Goal: Information Seeking & Learning: Learn about a topic

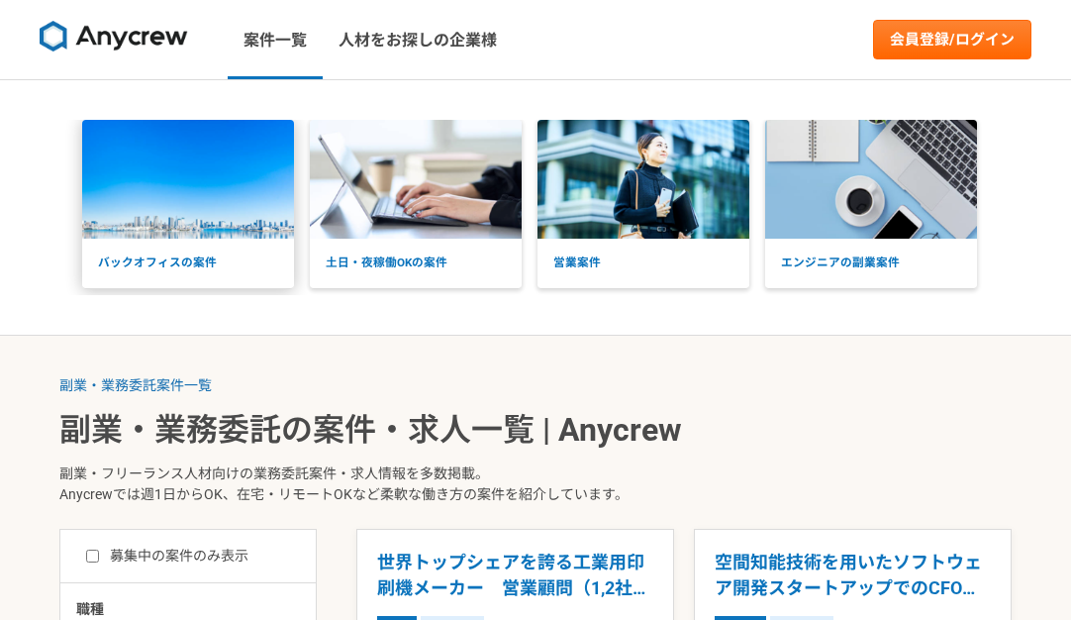
click at [264, 243] on p "バックオフィスの案件" at bounding box center [188, 264] width 212 height 50
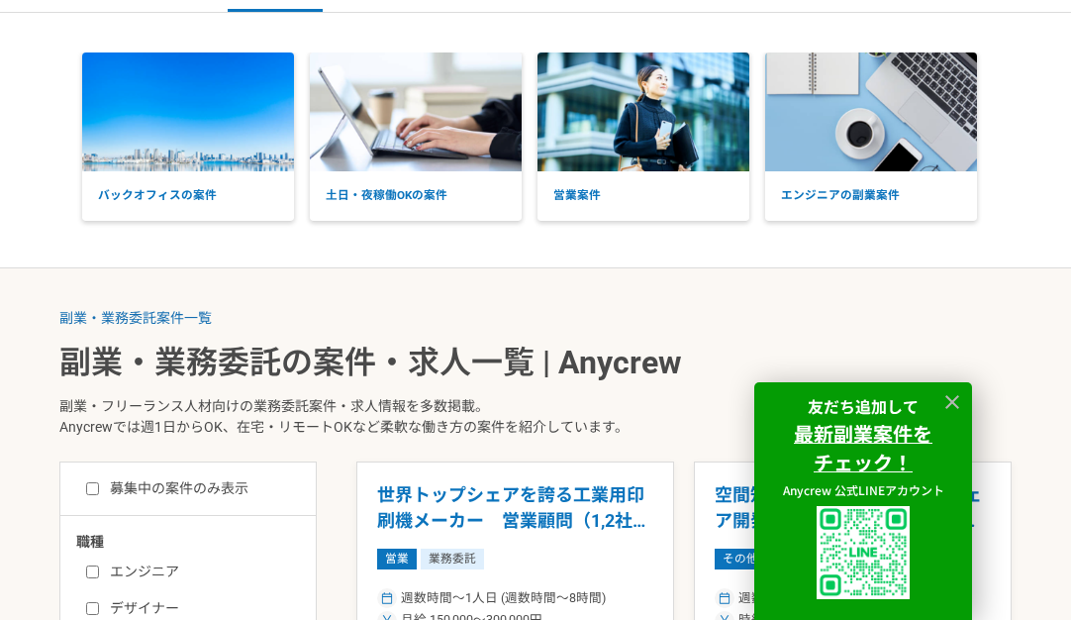
scroll to position [99, 0]
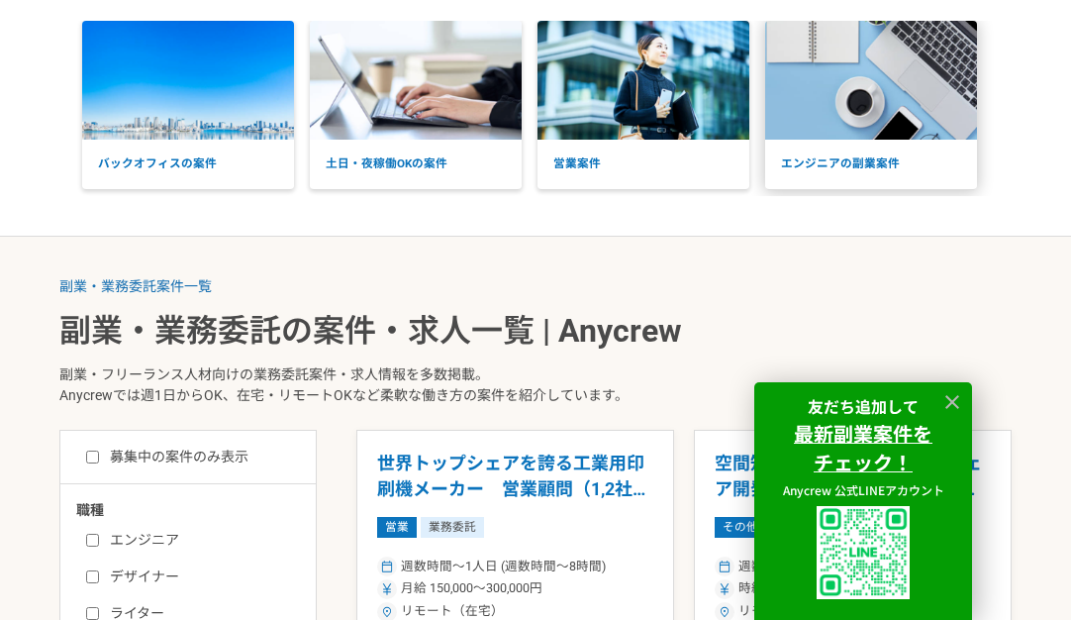
click at [854, 142] on p "エンジニアの副業案件" at bounding box center [871, 165] width 212 height 50
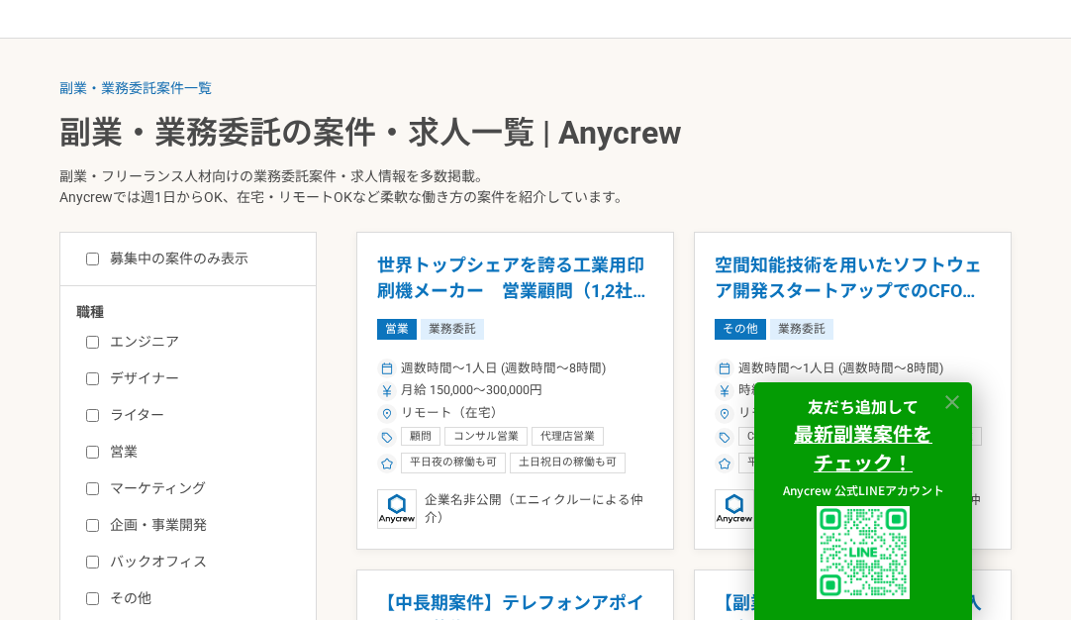
click at [954, 399] on icon at bounding box center [953, 402] width 14 height 14
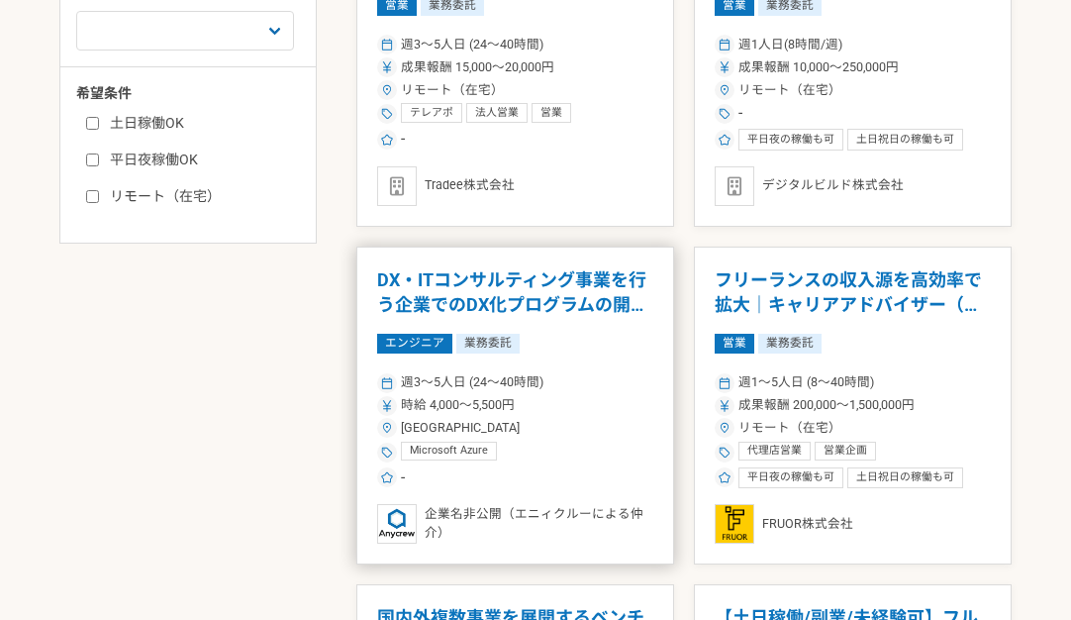
scroll to position [990, 0]
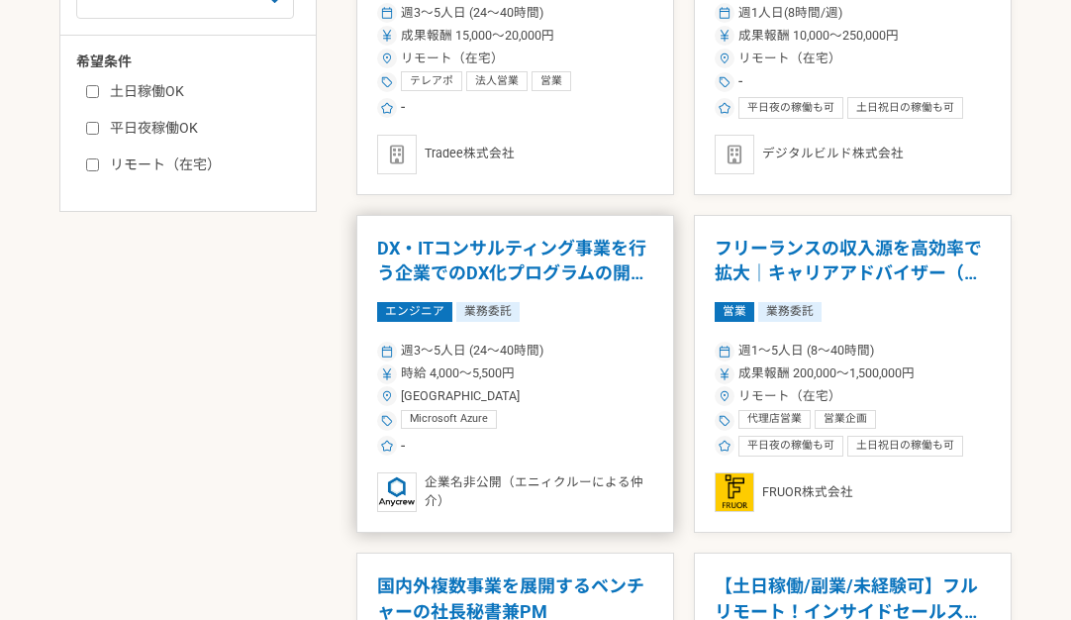
click at [614, 352] on div "週3〜5人日 (24〜40時間)" at bounding box center [515, 351] width 276 height 19
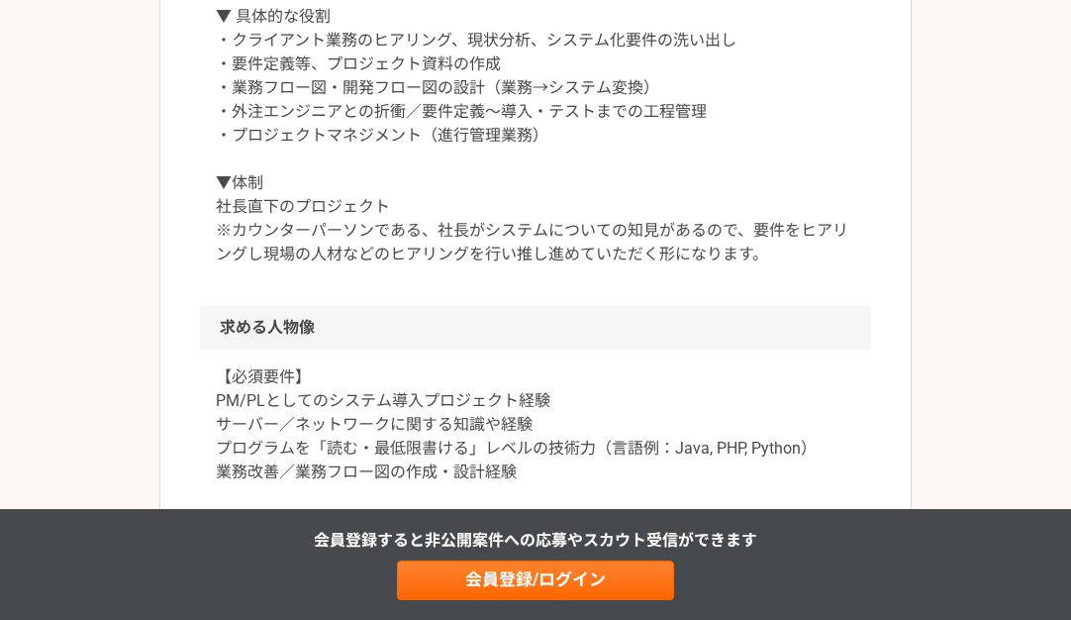
scroll to position [891, 0]
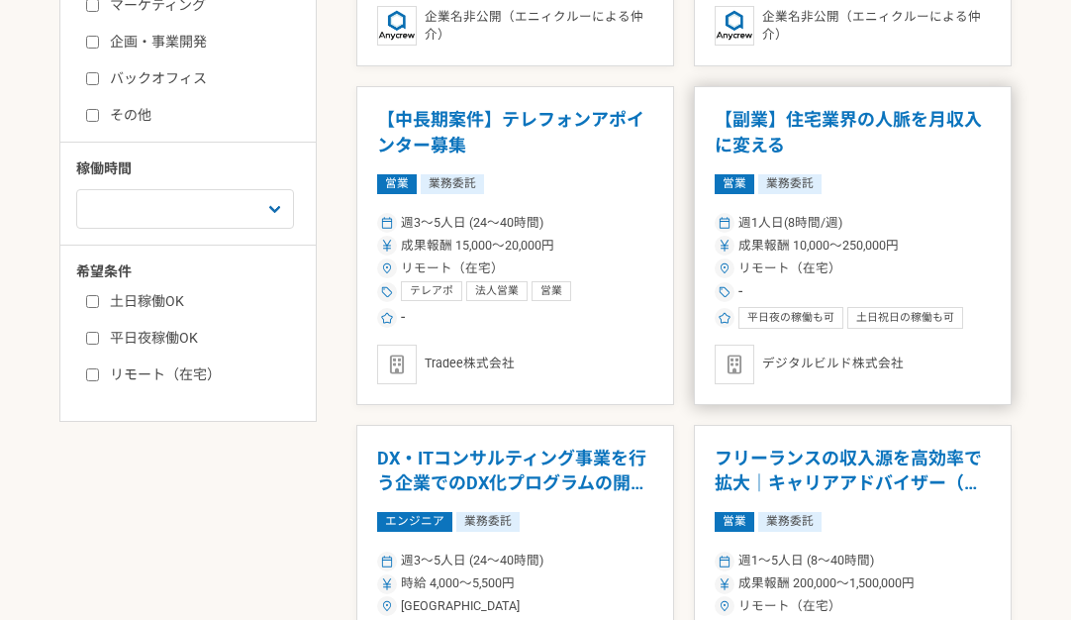
scroll to position [990, 0]
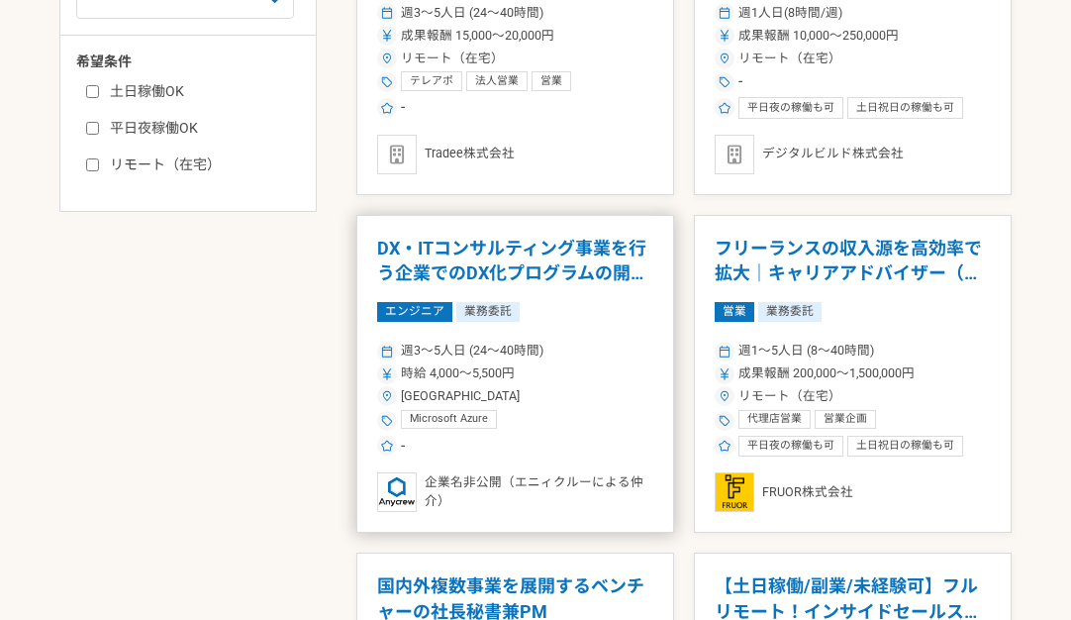
click at [618, 322] on div "エンジニア 業務委託" at bounding box center [515, 312] width 276 height 21
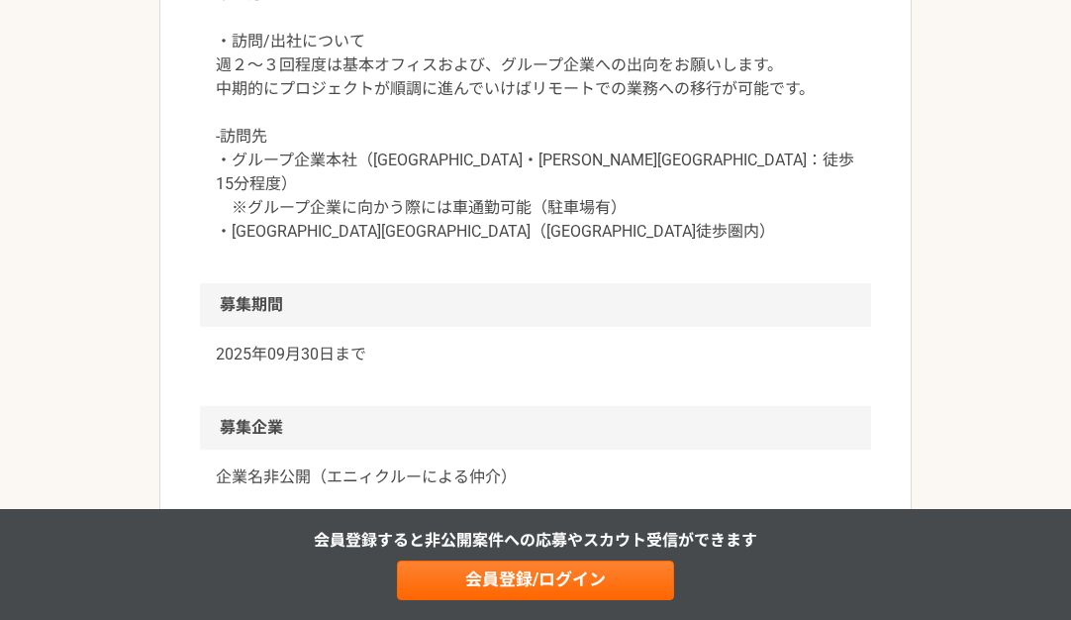
scroll to position [2079, 0]
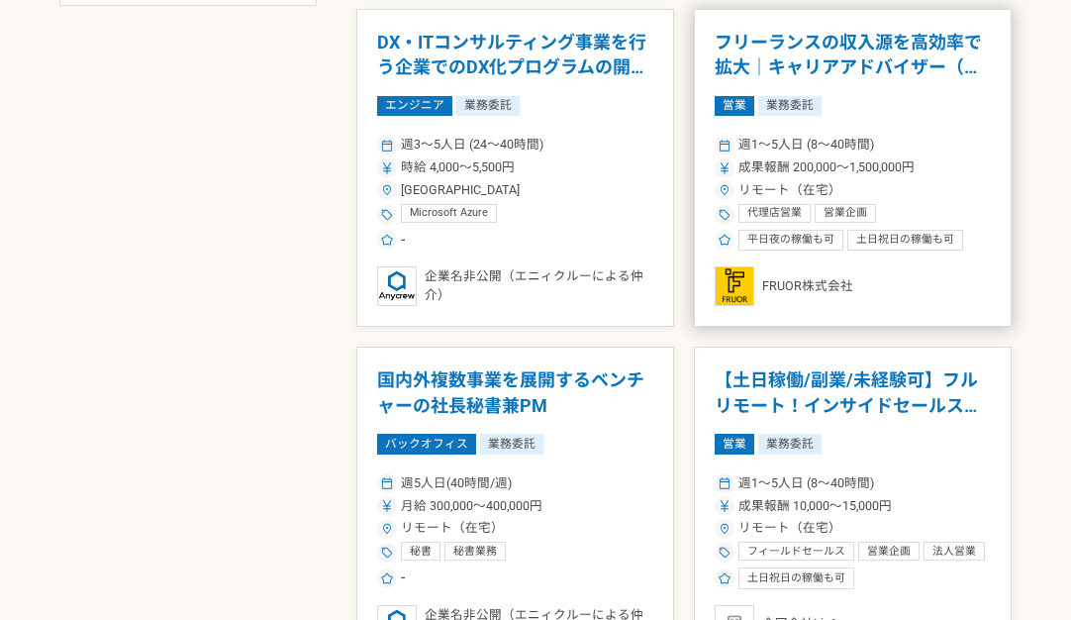
scroll to position [1386, 0]
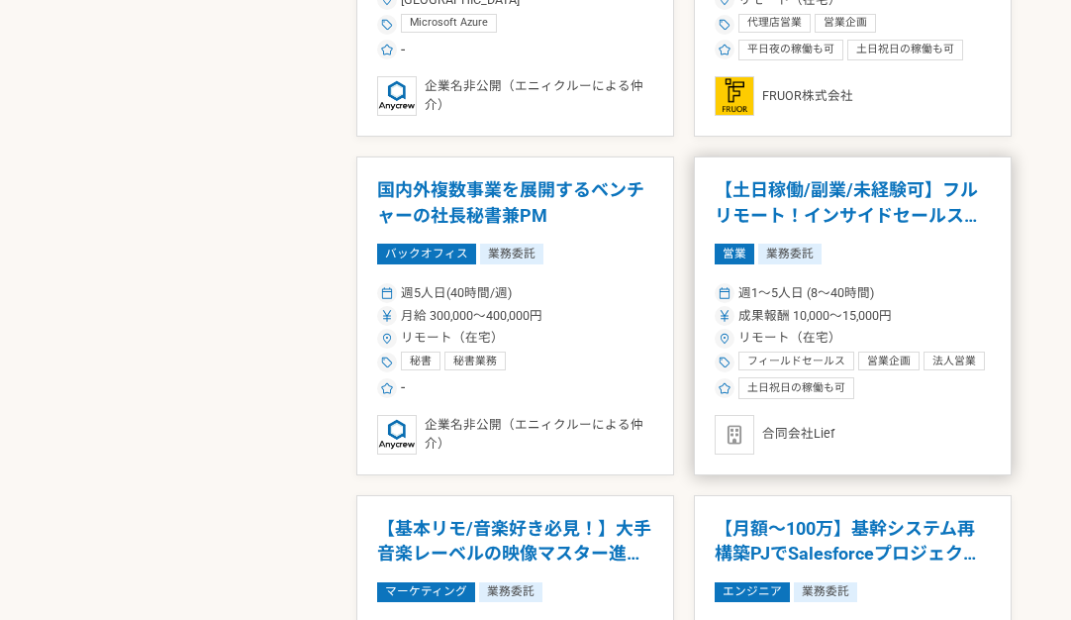
click at [887, 306] on div "週1〜5人日 (8〜40時間) 成果報酬 10,000〜15,000円 リモート（在宅） フィールドセールス 営業企画 法人営業 法人営業　新規開拓　顧客管理…" at bounding box center [853, 339] width 276 height 119
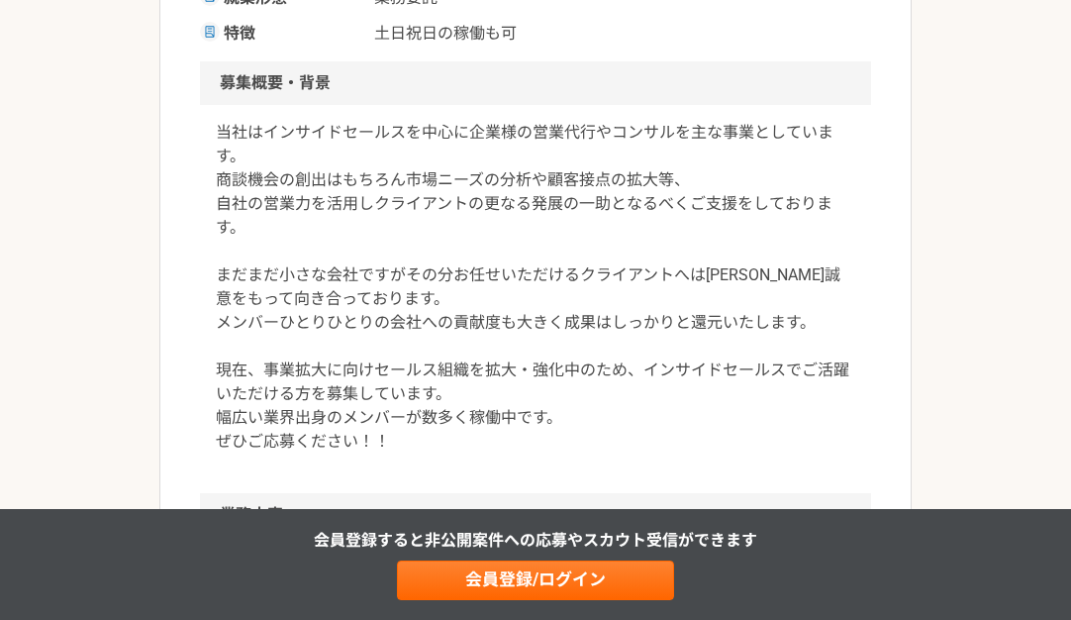
scroll to position [594, 0]
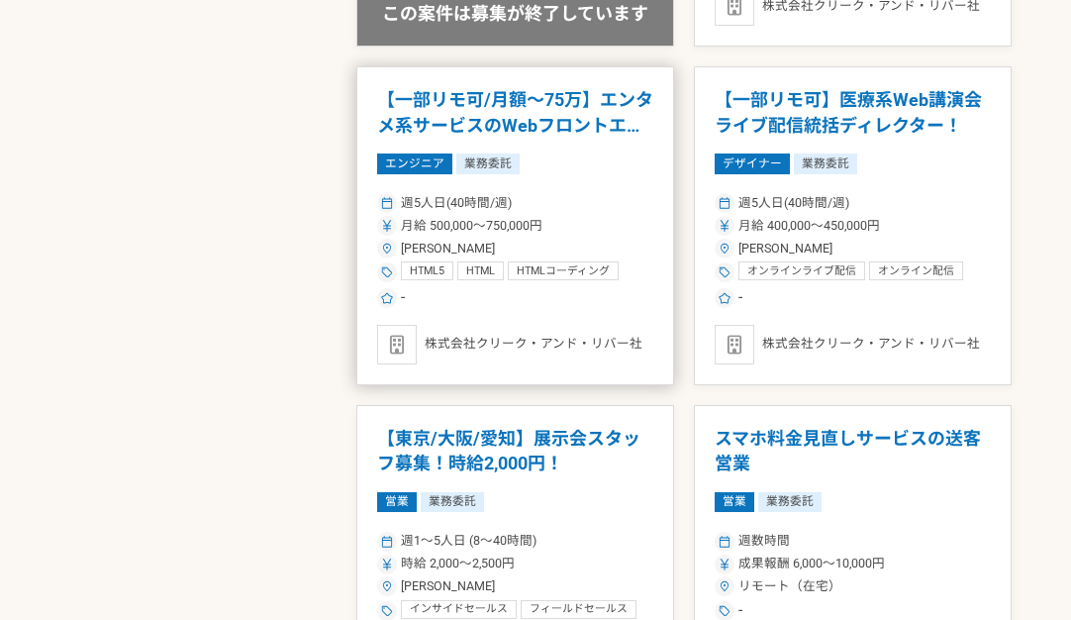
scroll to position [3069, 0]
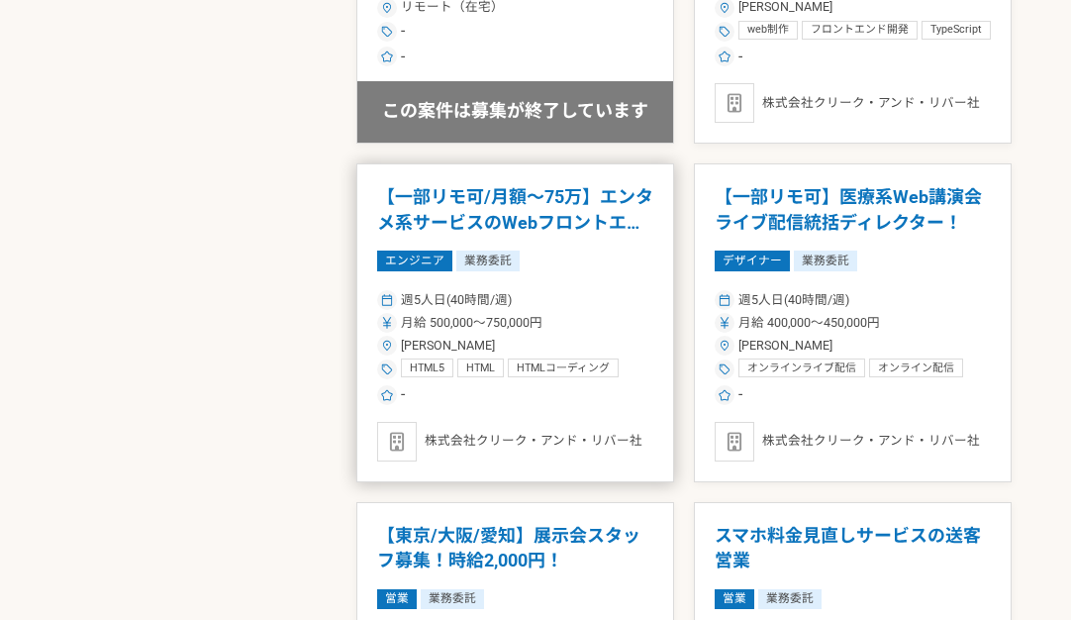
click at [616, 392] on div "-" at bounding box center [515, 395] width 276 height 22
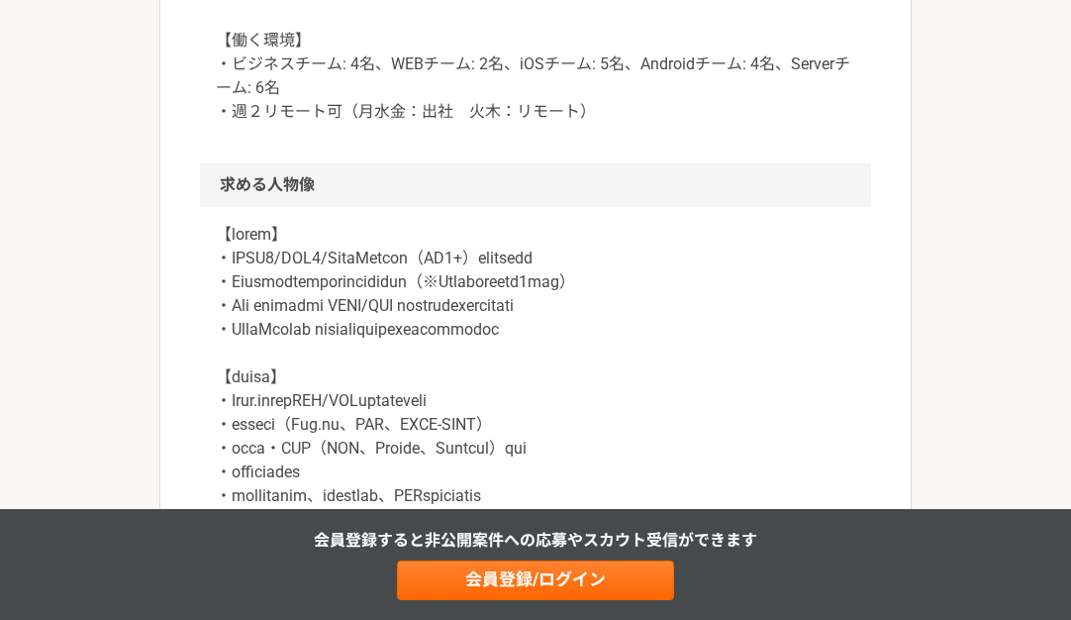
scroll to position [1188, 0]
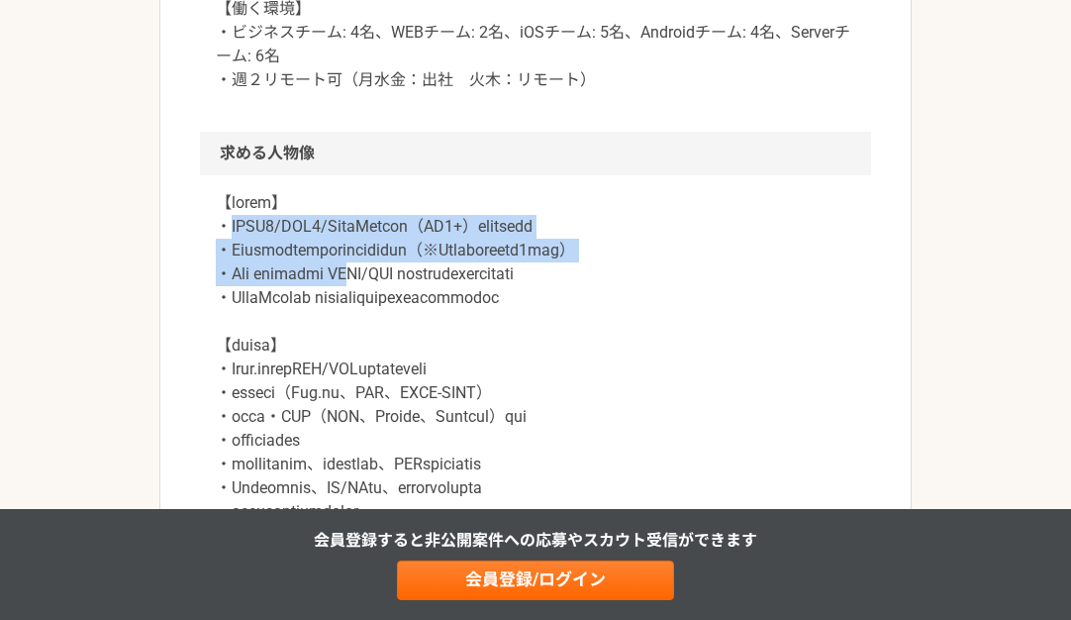
drag, startPoint x: 224, startPoint y: 218, endPoint x: 424, endPoint y: 262, distance: 204.9
click at [424, 262] on p at bounding box center [536, 417] width 640 height 452
click at [396, 238] on p at bounding box center [536, 417] width 640 height 452
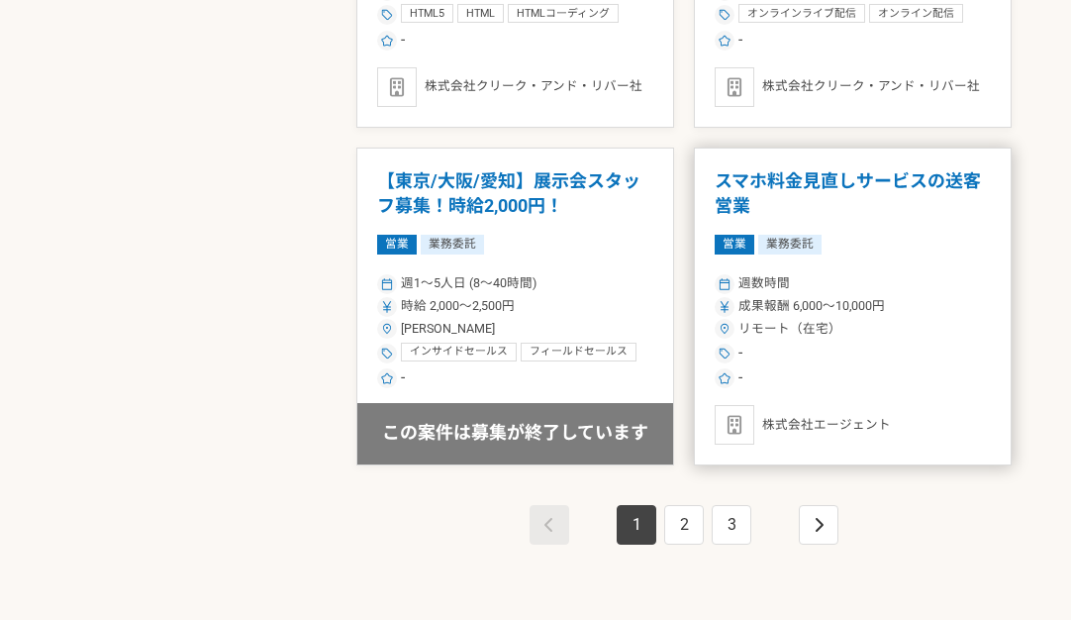
scroll to position [3466, 0]
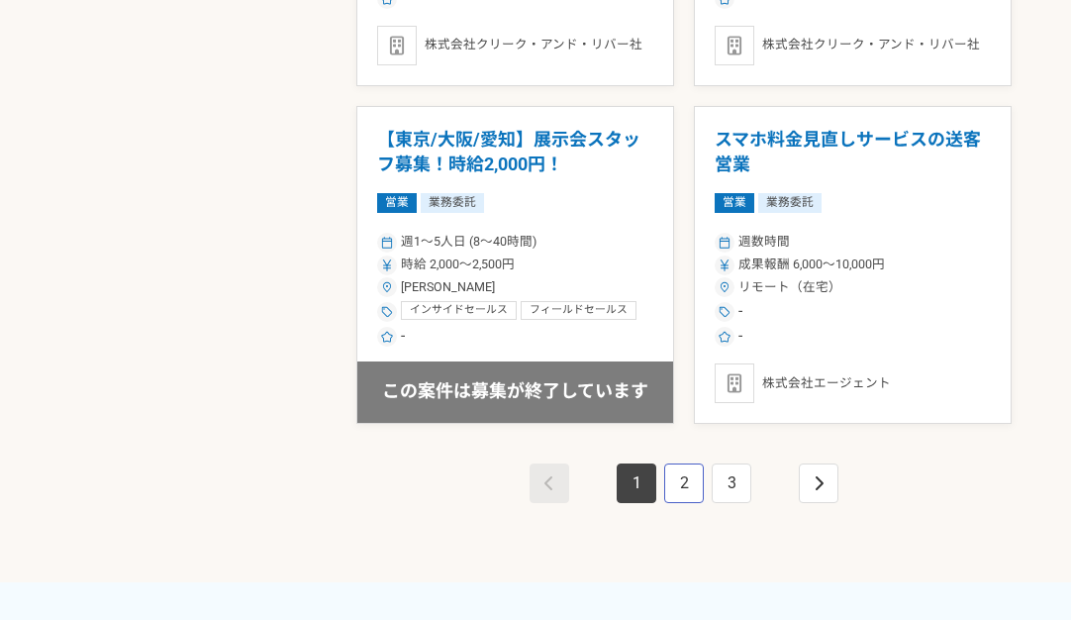
click at [687, 492] on link "2" at bounding box center [684, 483] width 40 height 40
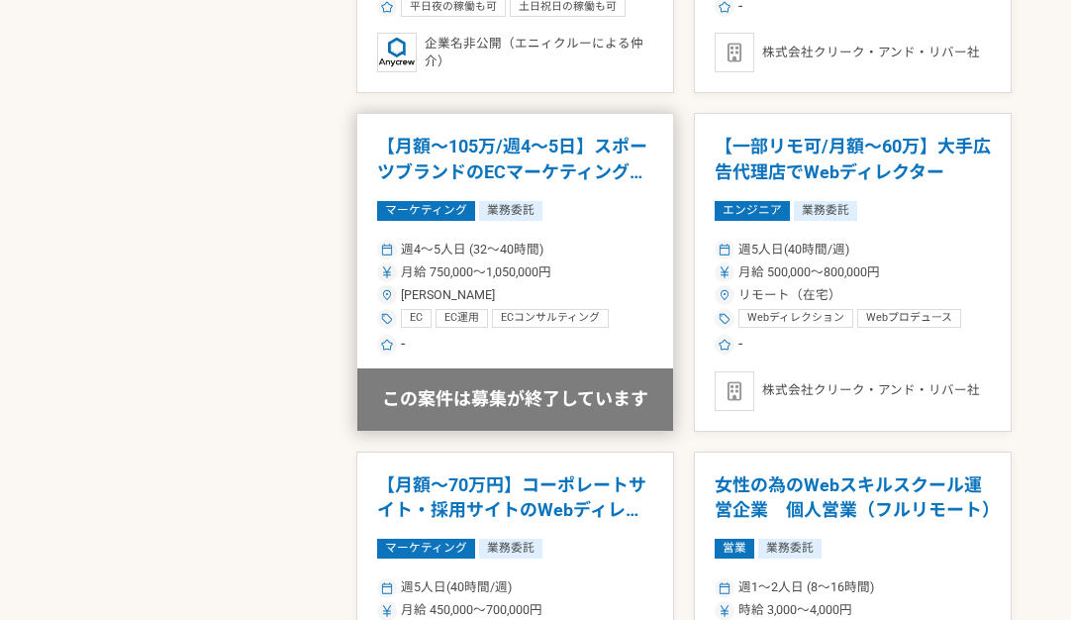
scroll to position [2475, 0]
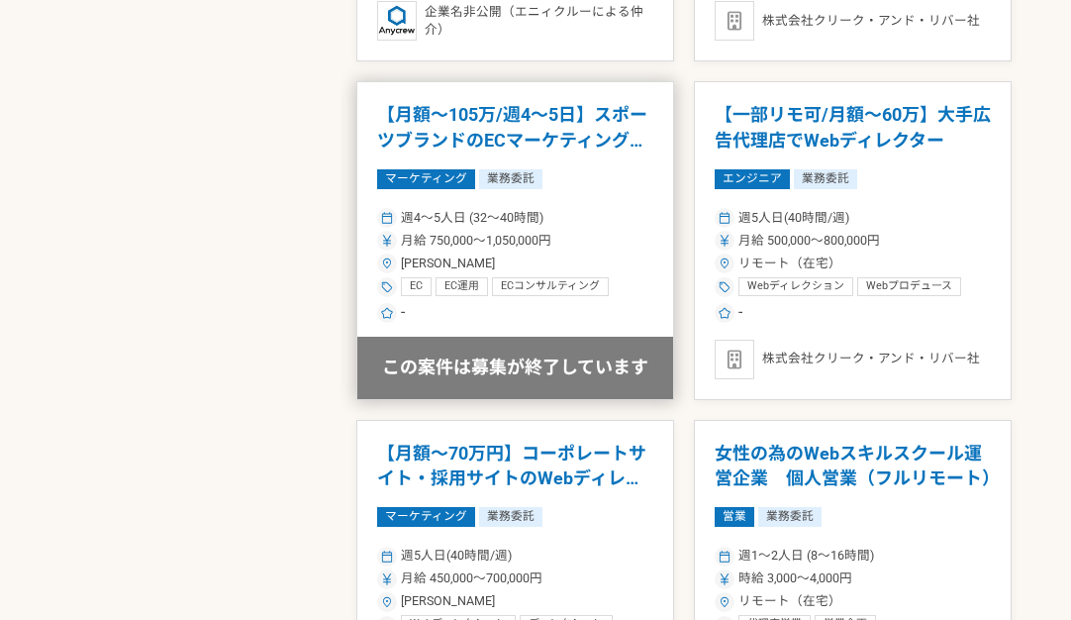
click at [595, 219] on div "週4〜5人日 (32〜40時間)" at bounding box center [515, 218] width 276 height 19
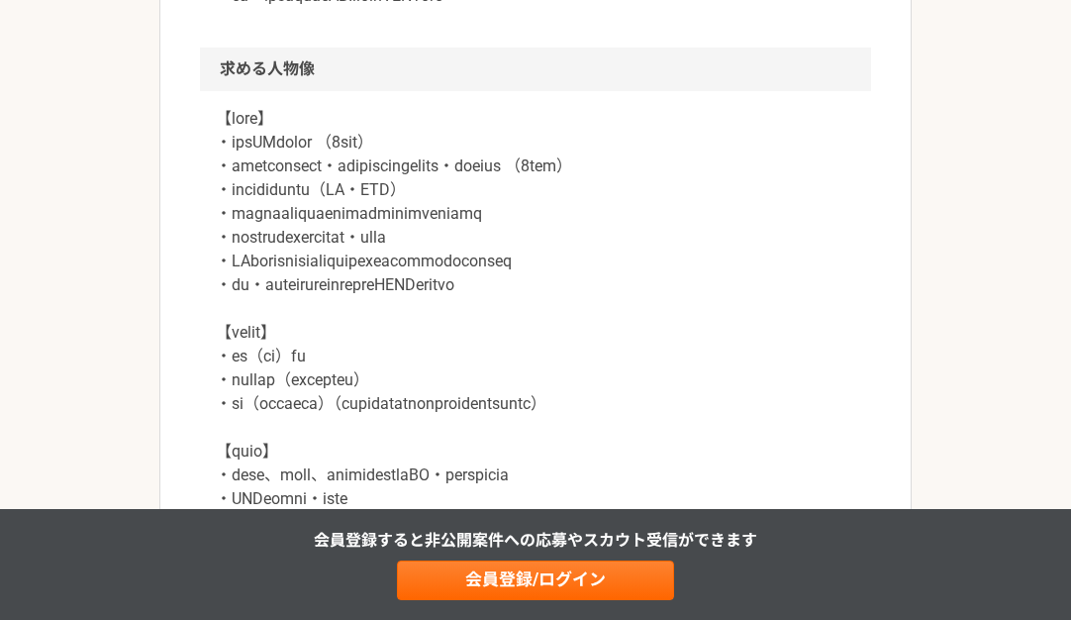
scroll to position [1386, 0]
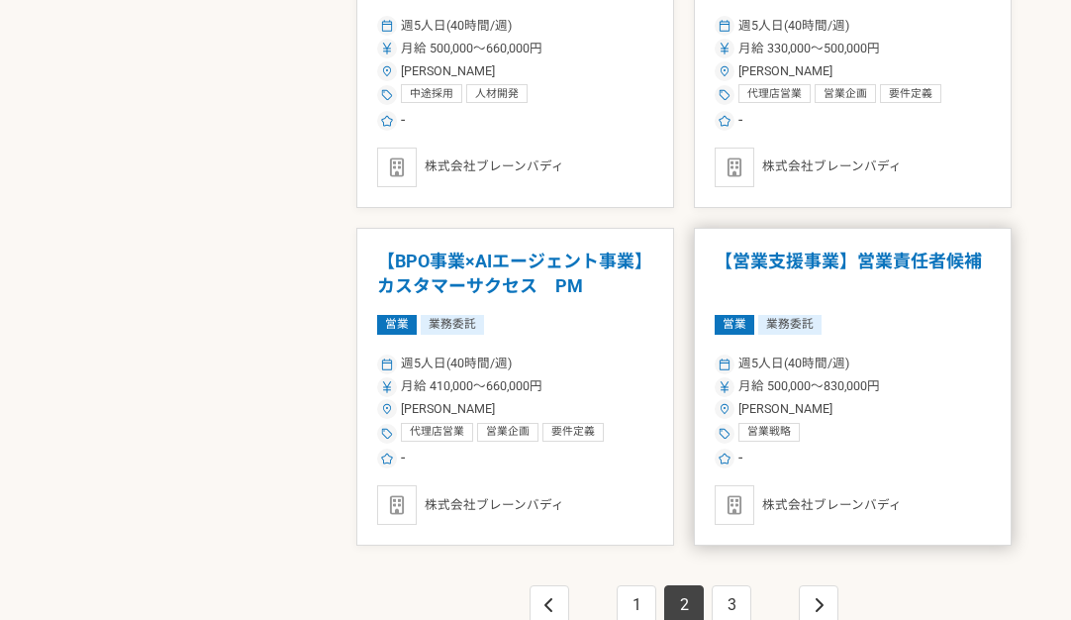
scroll to position [3565, 0]
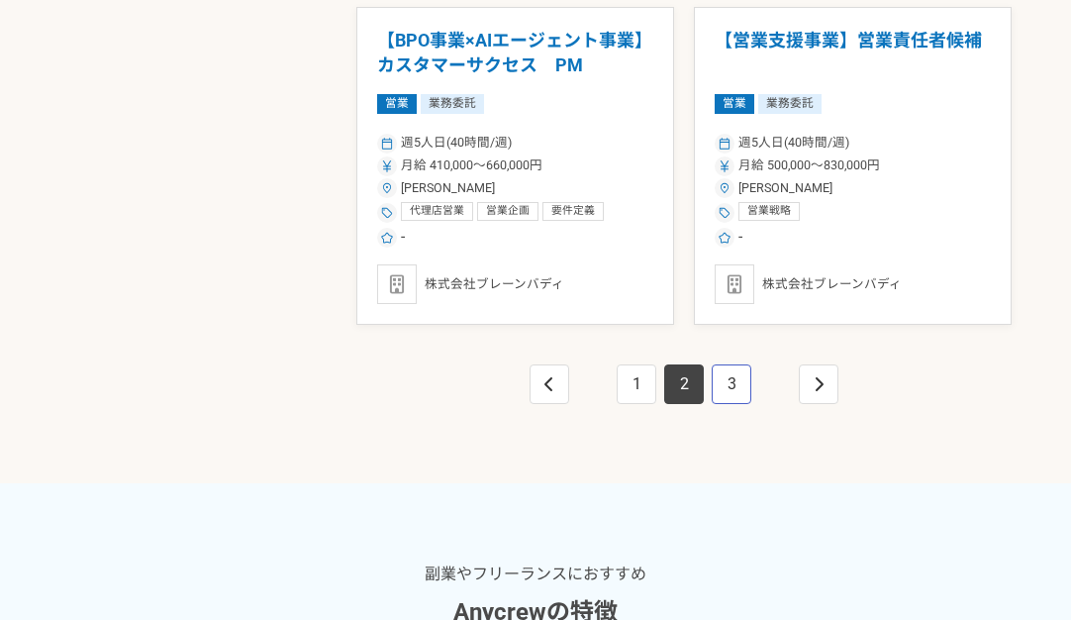
click at [729, 383] on link "3" at bounding box center [732, 384] width 40 height 40
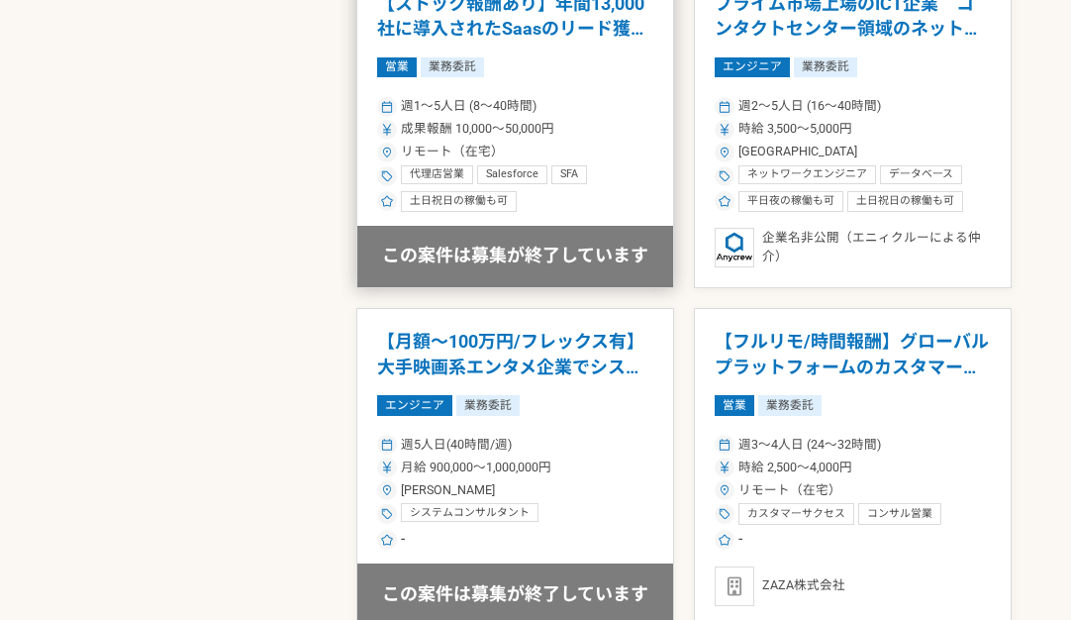
scroll to position [2970, 0]
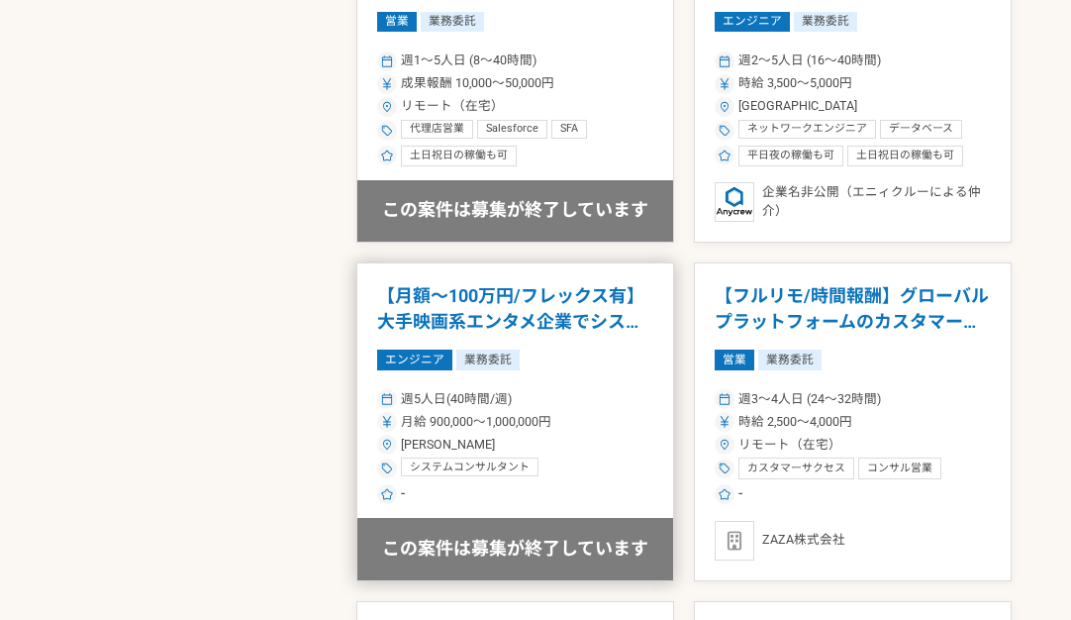
click at [614, 353] on article "【月額～100万円/フレックス有】大手映画系エンタメ企業でシステム導入のPM！ エンジニア 業務委託 週5人日(40時間/週) 月給 900,000〜1,00…" at bounding box center [515, 421] width 318 height 318
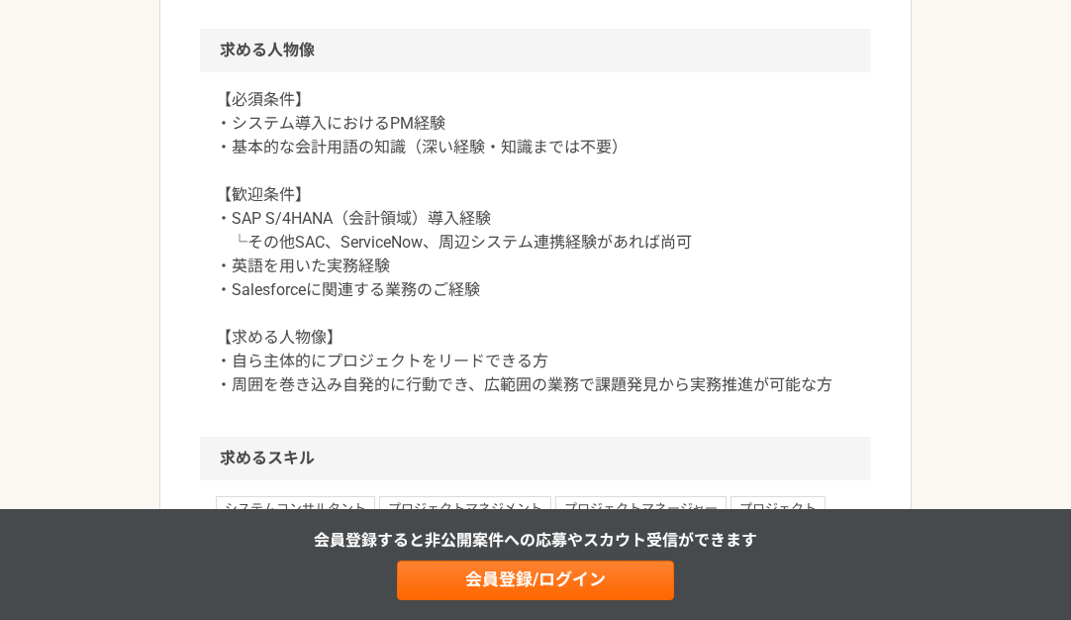
scroll to position [1782, 0]
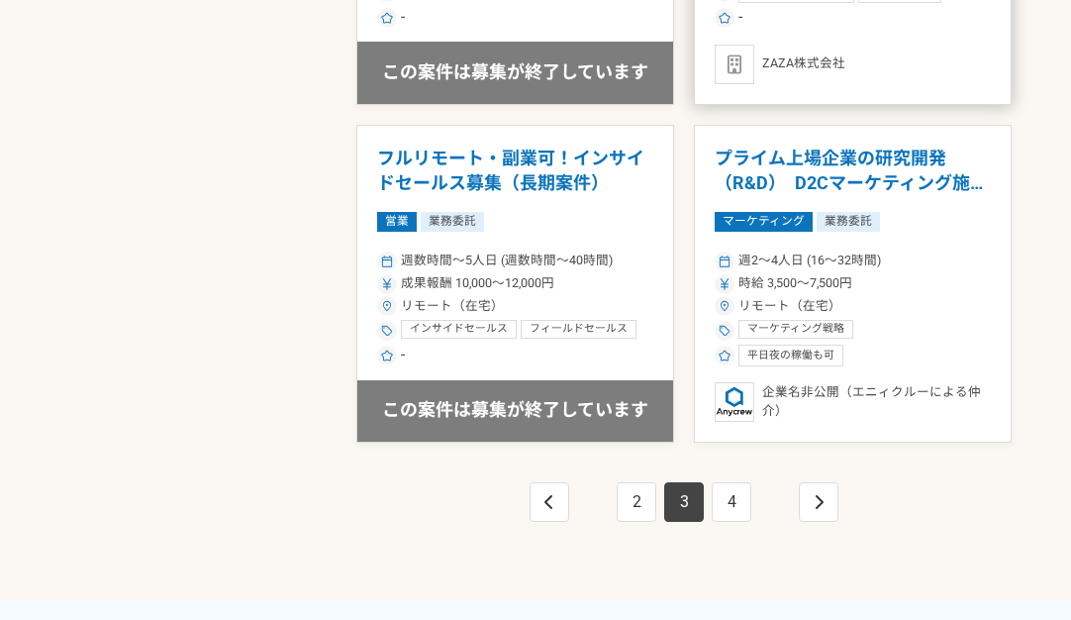
scroll to position [3466, 0]
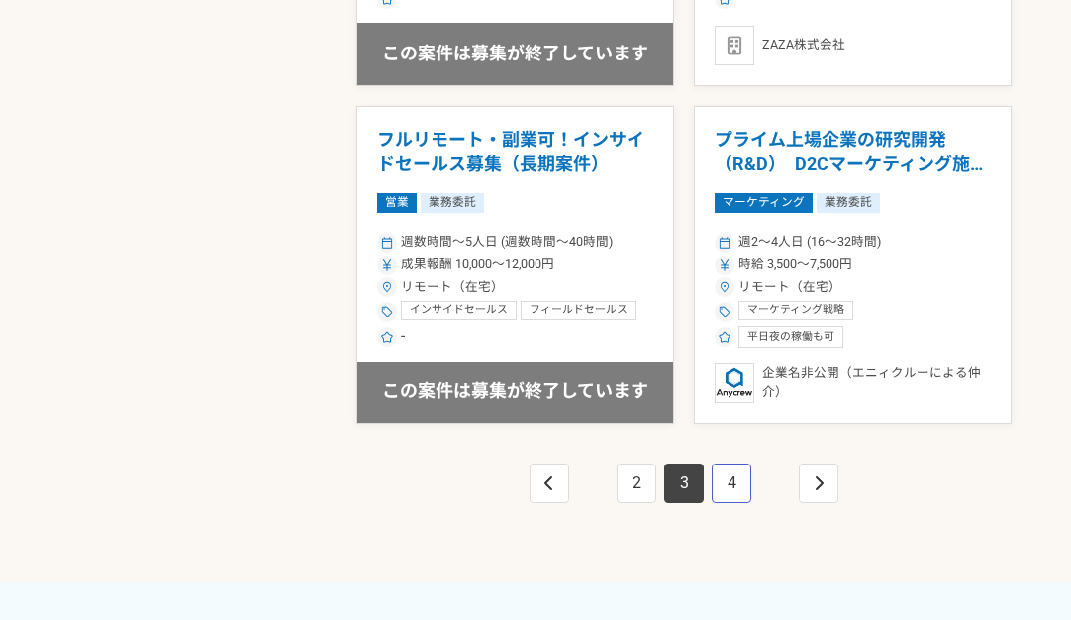
click at [731, 489] on link "4" at bounding box center [732, 483] width 40 height 40
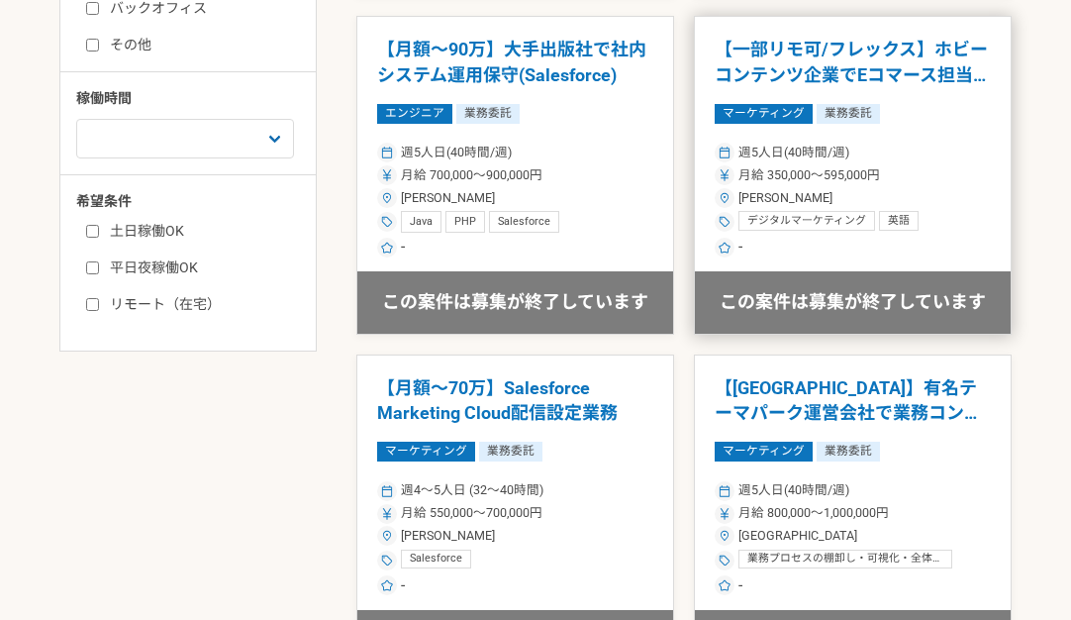
scroll to position [891, 0]
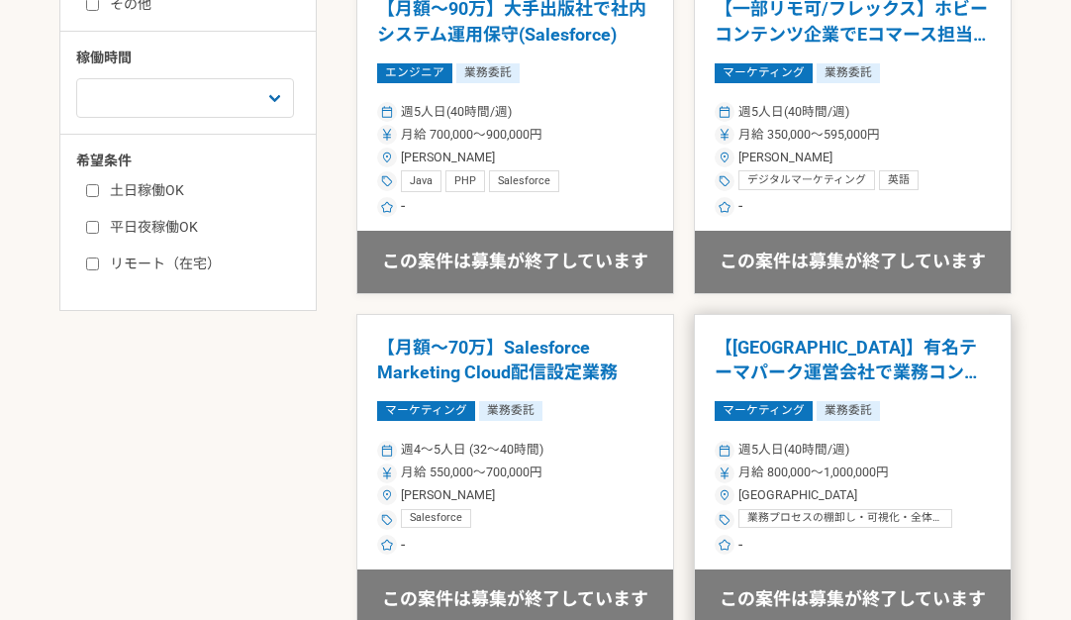
click at [812, 449] on span "週5人日(40時間/週)" at bounding box center [794, 450] width 111 height 19
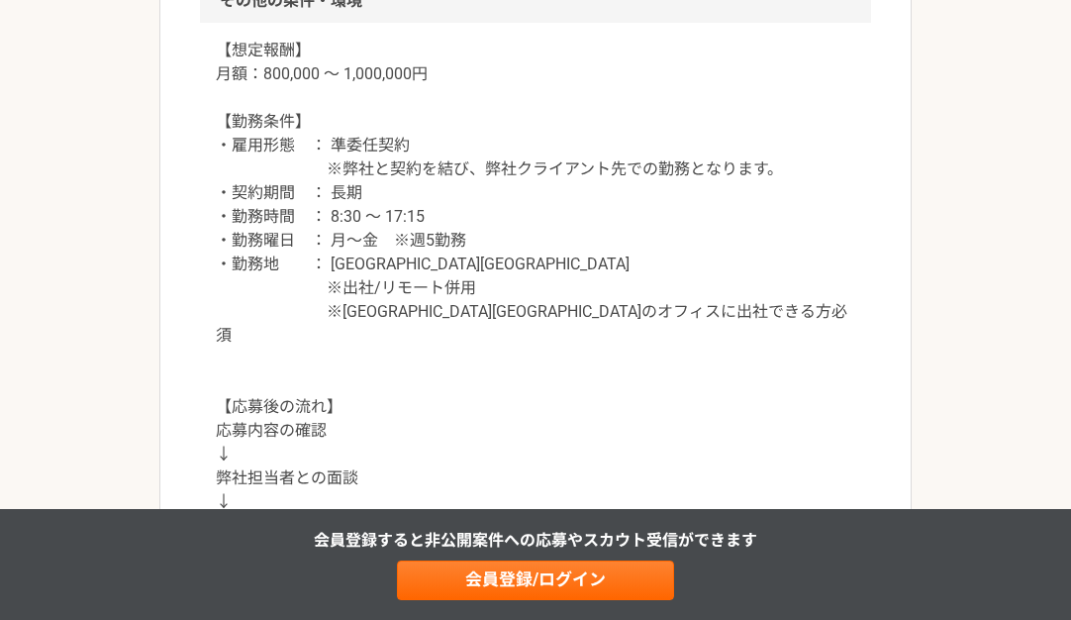
scroll to position [2178, 0]
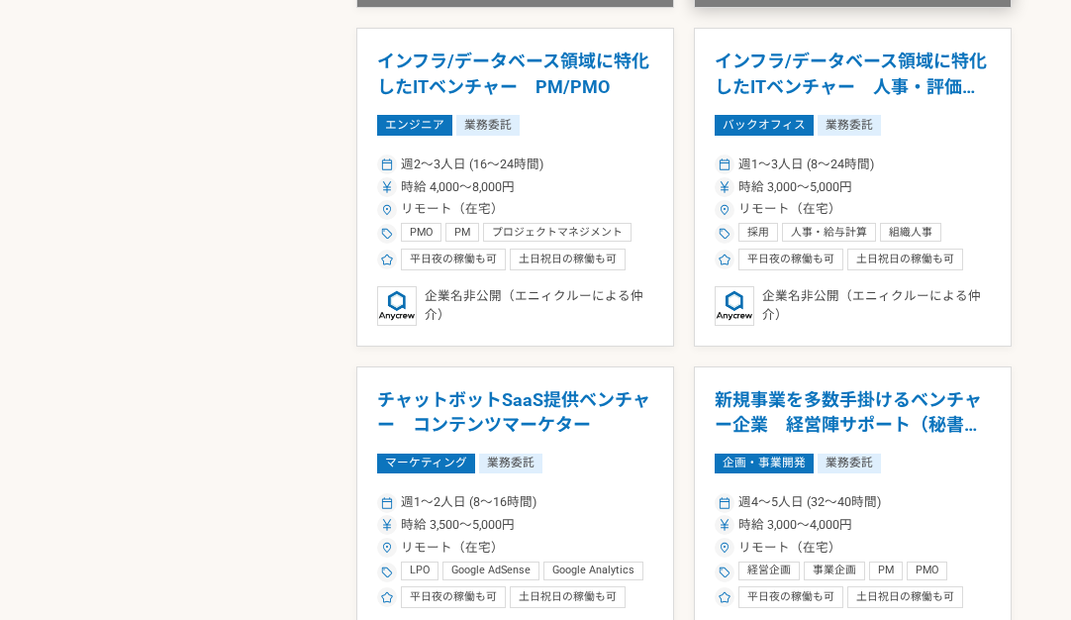
scroll to position [1584, 0]
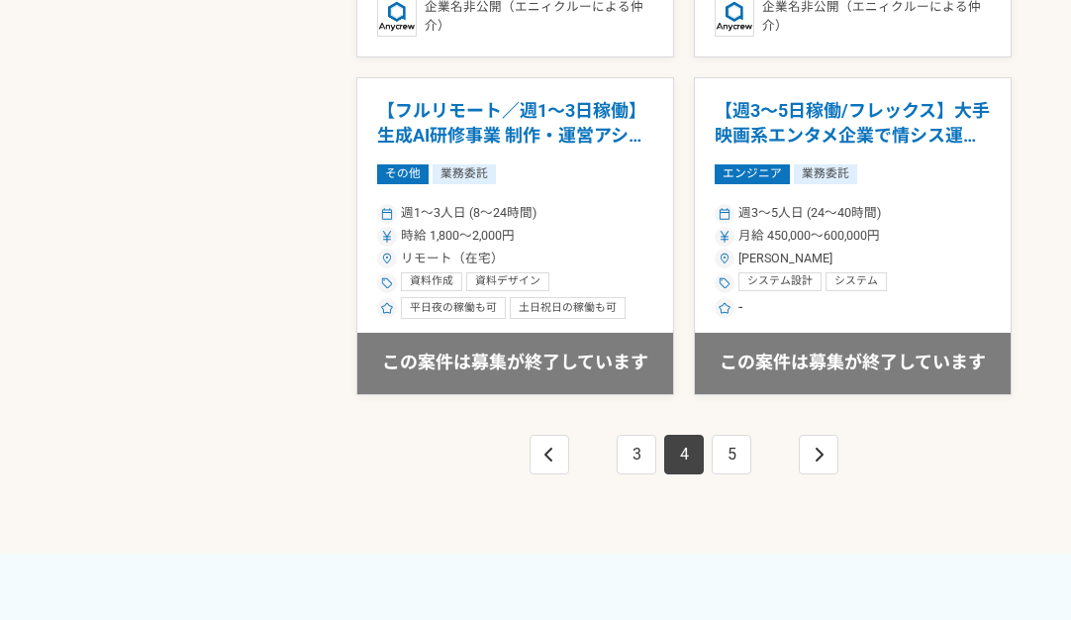
scroll to position [3664, 0]
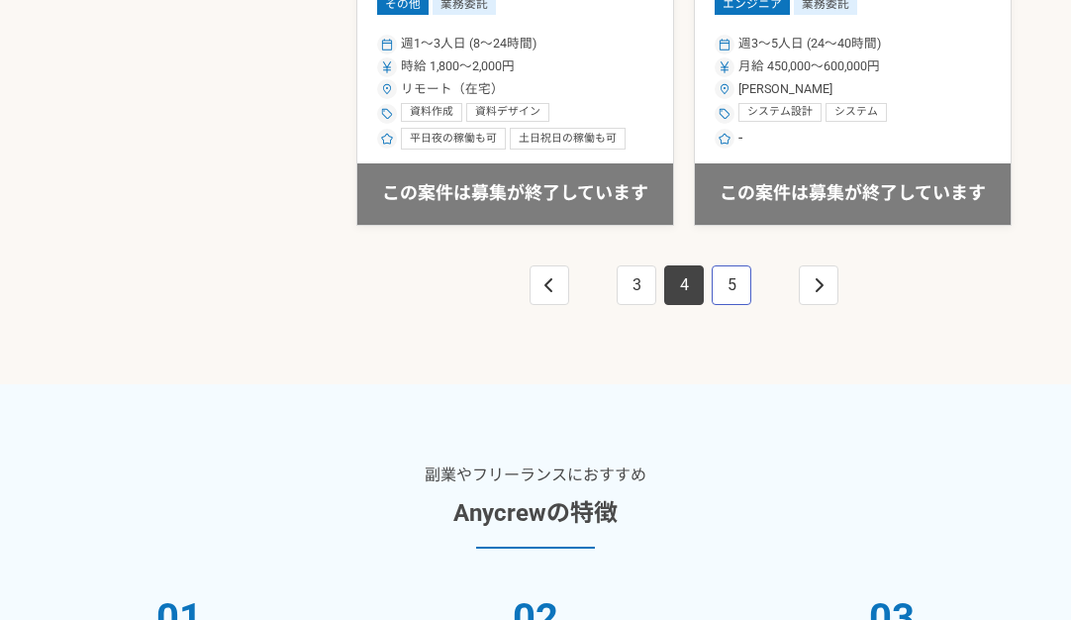
click at [737, 298] on link "5" at bounding box center [732, 285] width 40 height 40
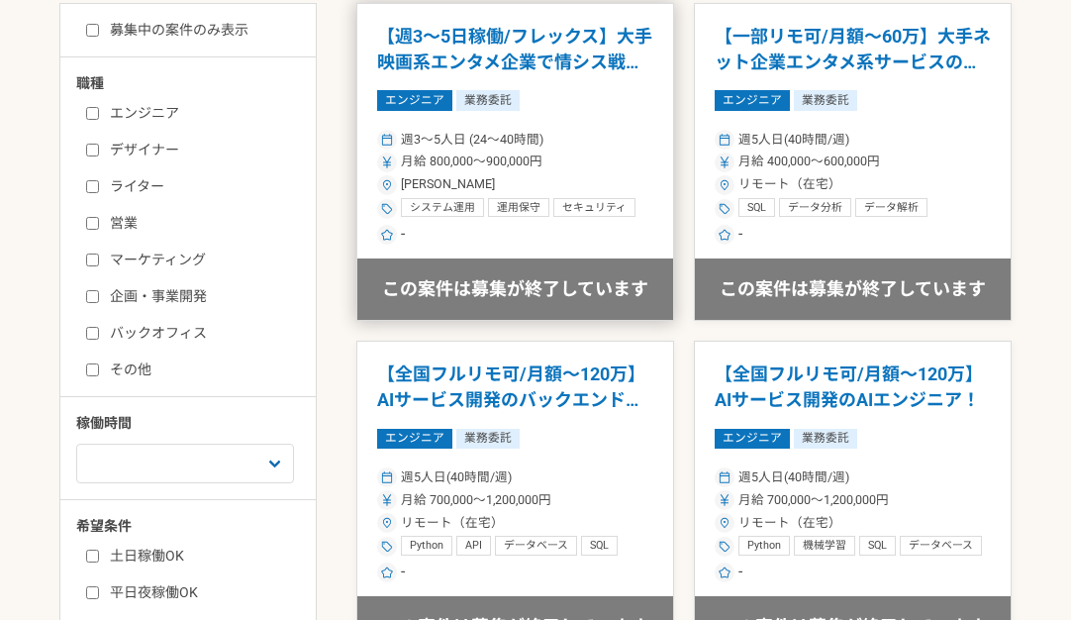
scroll to position [495, 0]
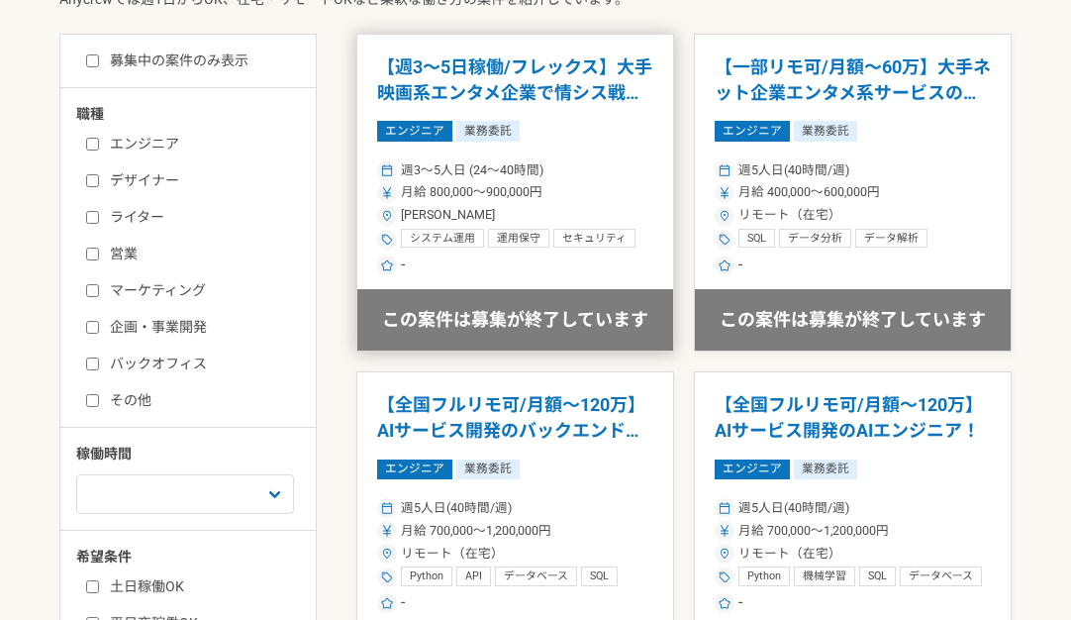
click at [585, 211] on div "[PERSON_NAME]" at bounding box center [515, 215] width 276 height 19
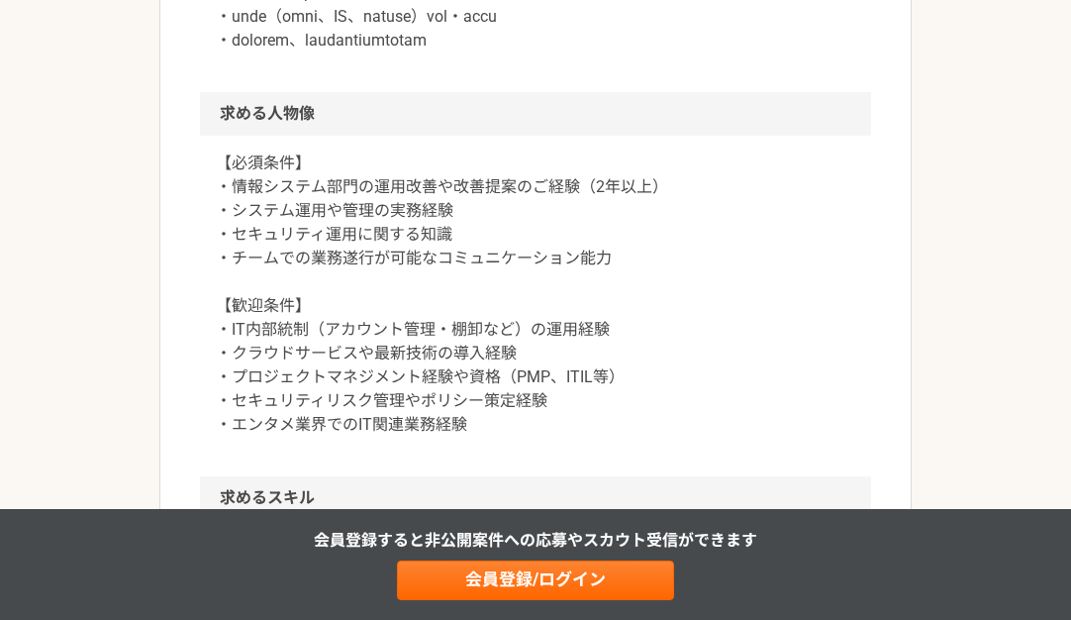
scroll to position [1386, 0]
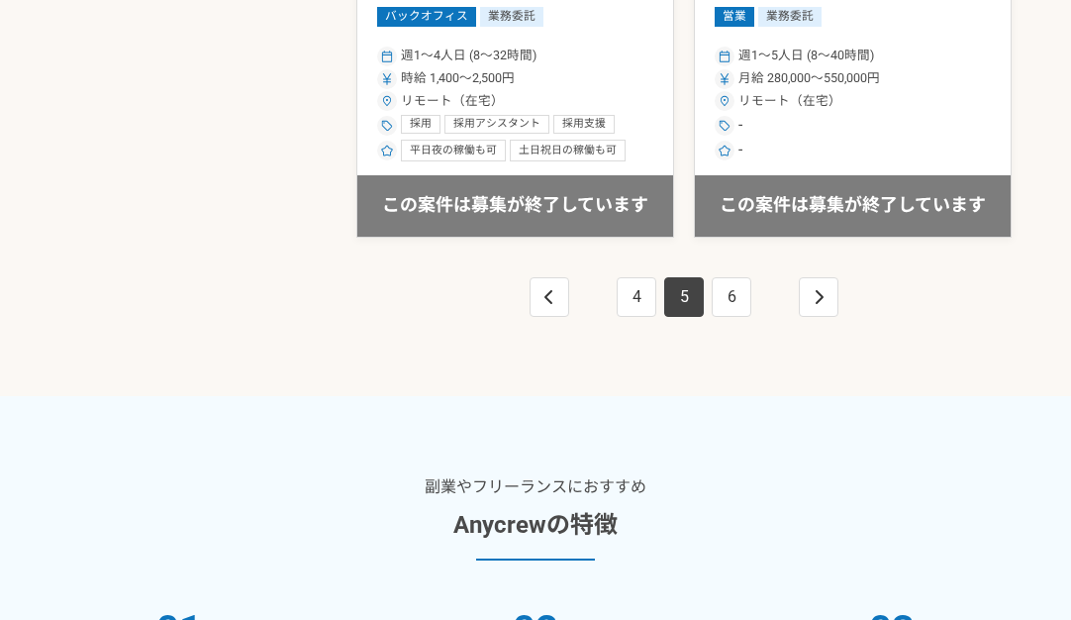
scroll to position [3664, 0]
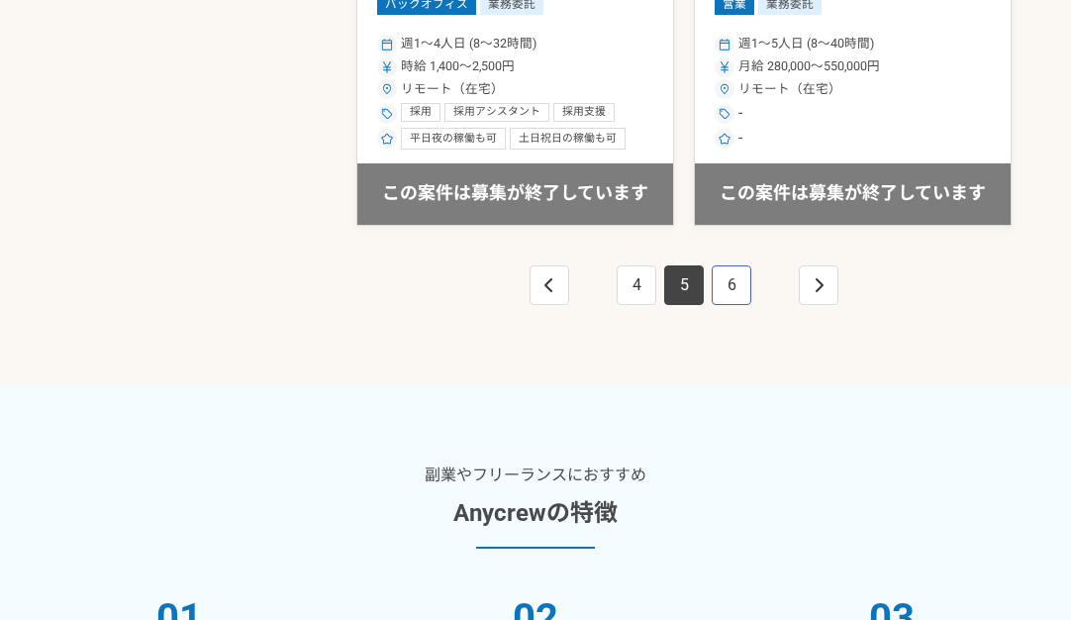
click at [736, 298] on link "6" at bounding box center [732, 285] width 40 height 40
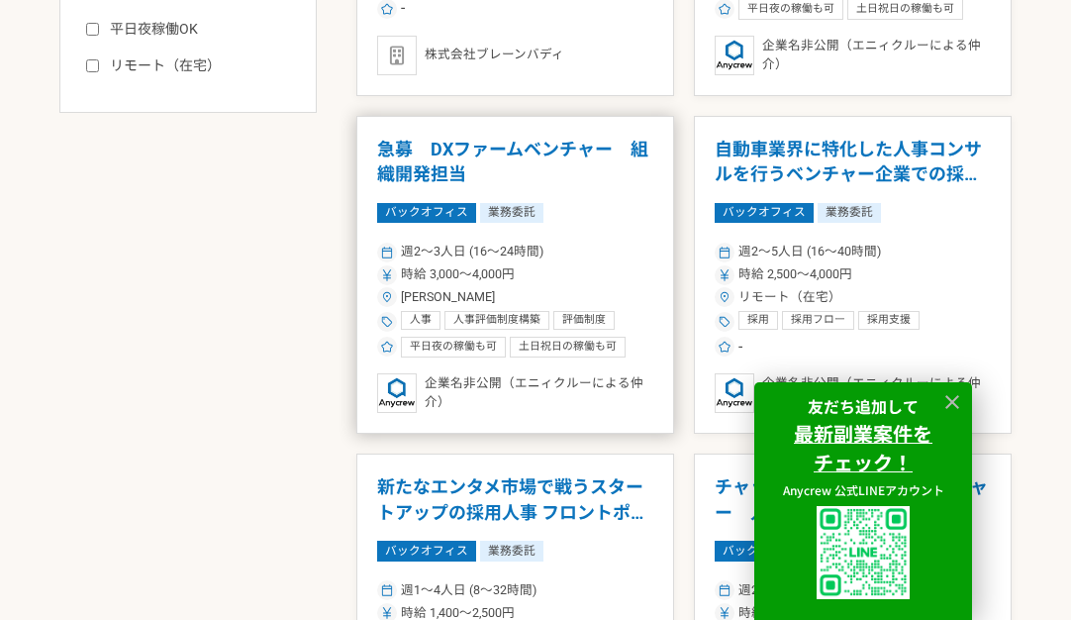
scroll to position [1485, 0]
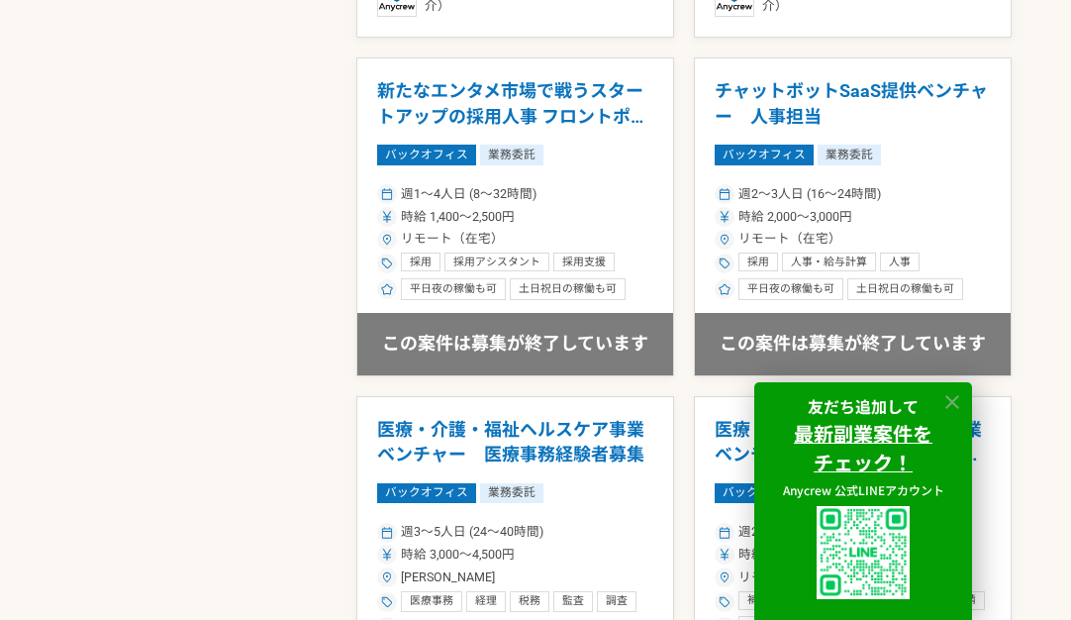
click at [946, 398] on icon at bounding box center [953, 402] width 23 height 23
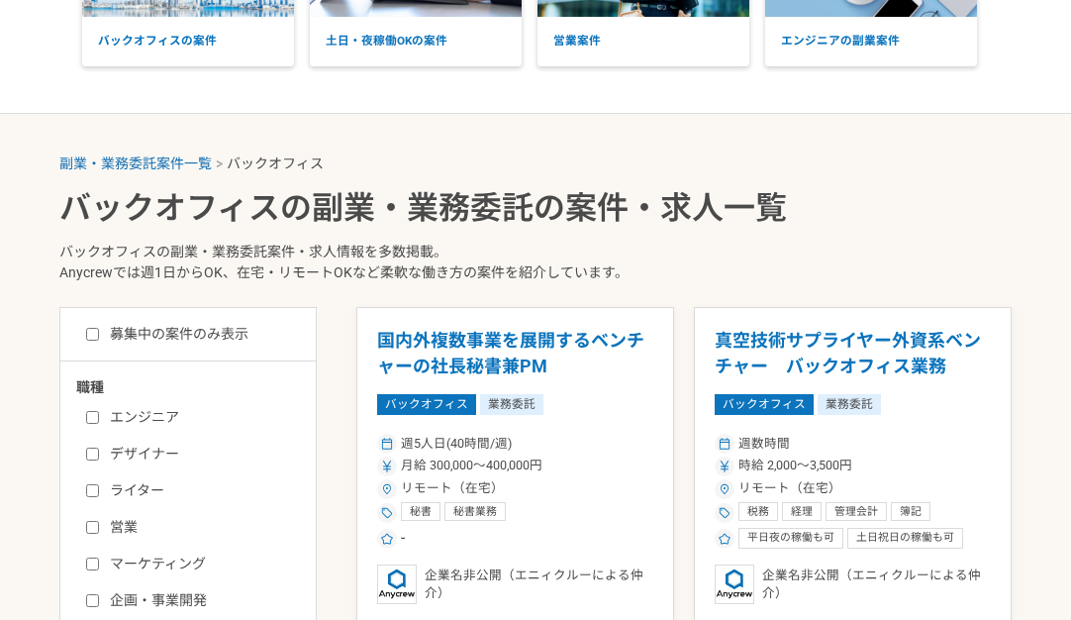
scroll to position [604, 0]
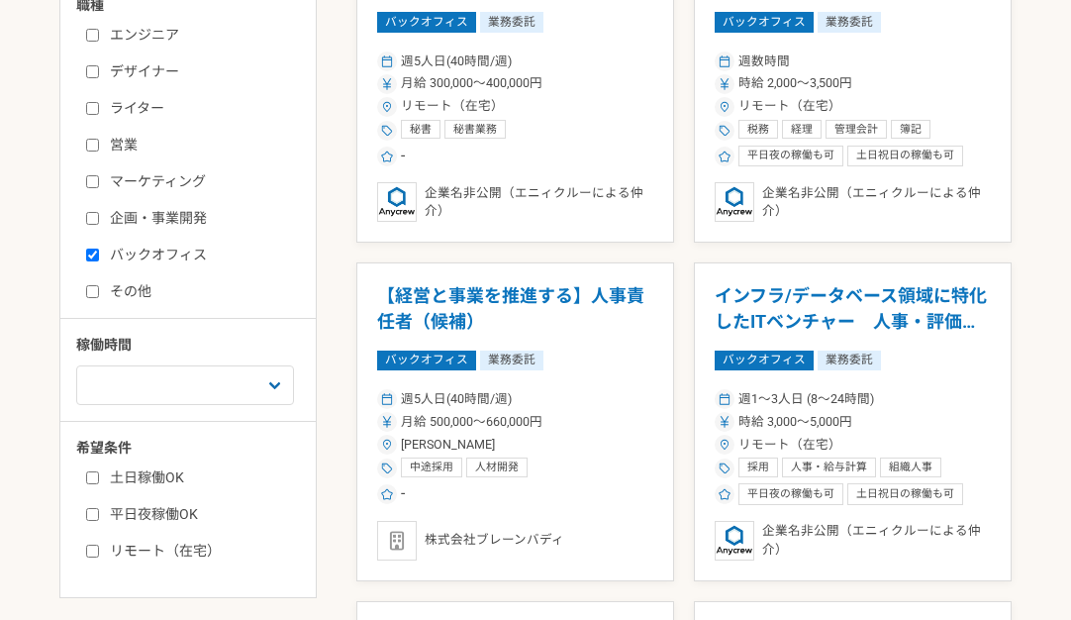
click at [93, 249] on input "バックオフィス" at bounding box center [92, 255] width 13 height 13
checkbox input "false"
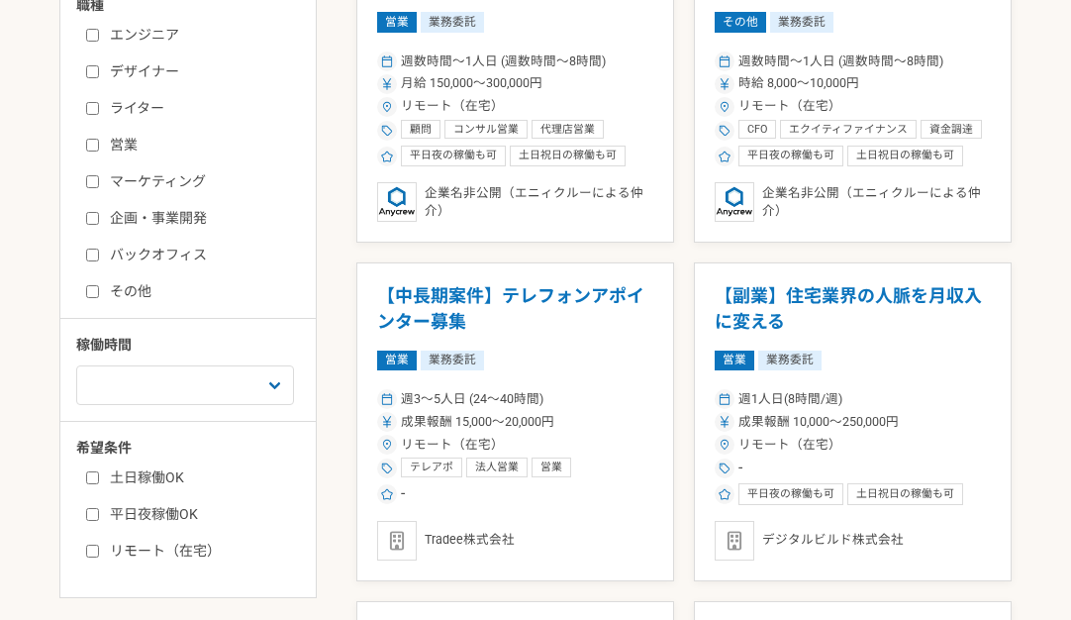
click at [88, 35] on input "エンジニア" at bounding box center [92, 35] width 13 height 13
checkbox input "true"
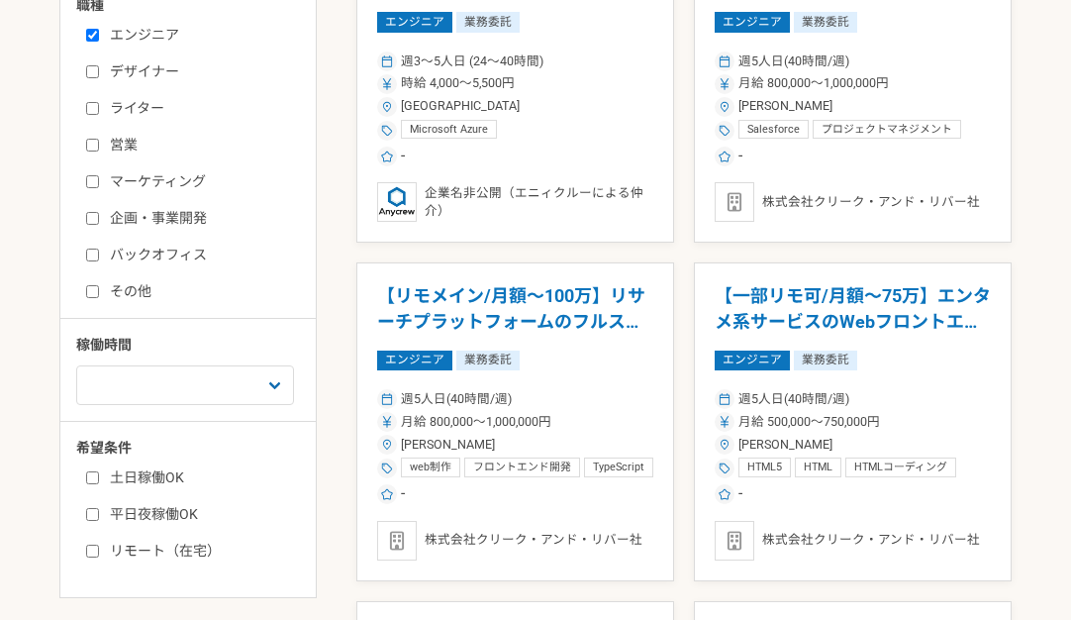
click at [93, 171] on label "マーケティング" at bounding box center [200, 181] width 228 height 21
click at [93, 175] on input "マーケティング" at bounding box center [92, 181] width 13 height 13
checkbox input "true"
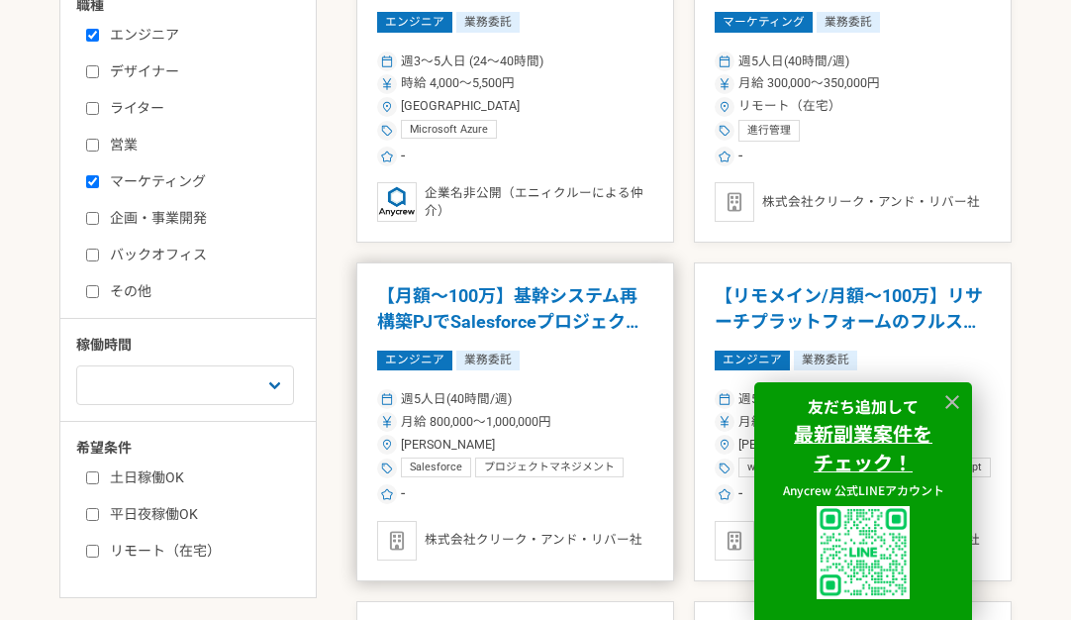
scroll to position [505, 0]
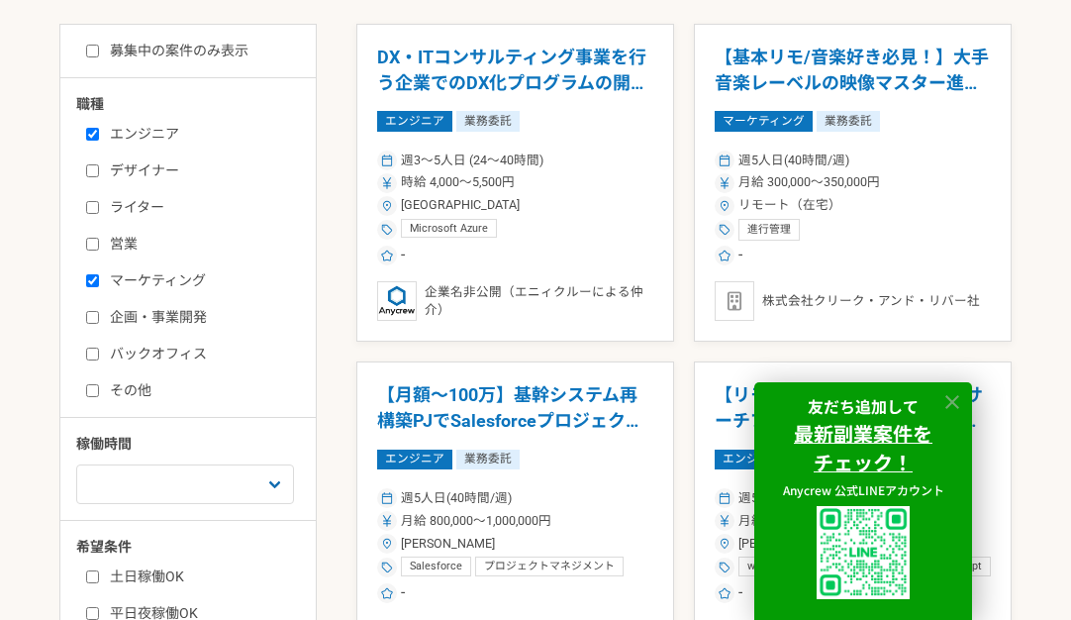
click at [956, 401] on icon at bounding box center [953, 402] width 23 height 23
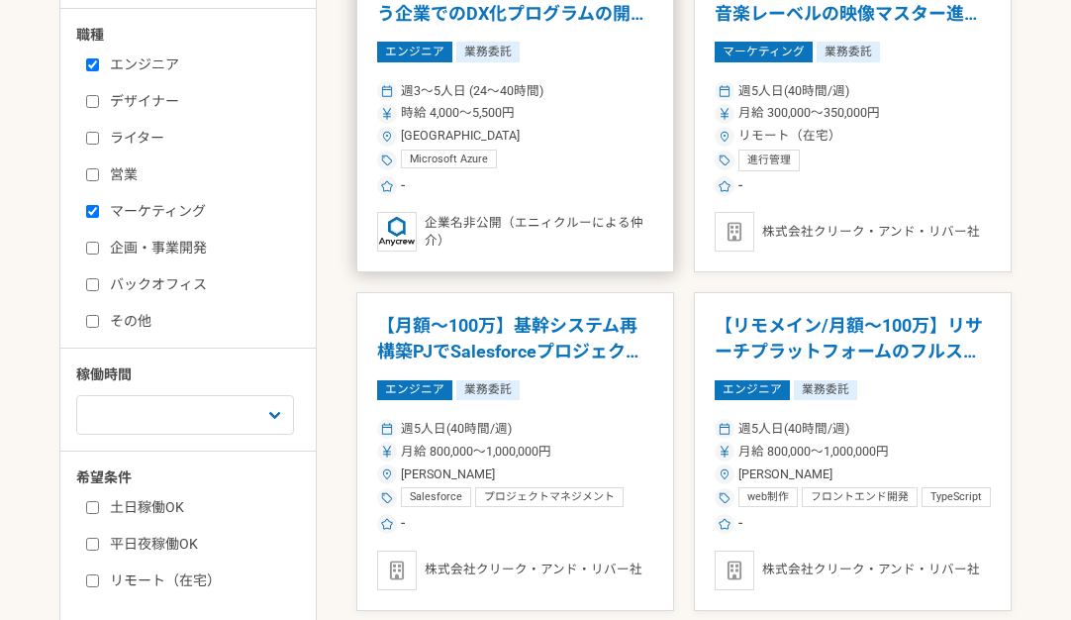
scroll to position [604, 0]
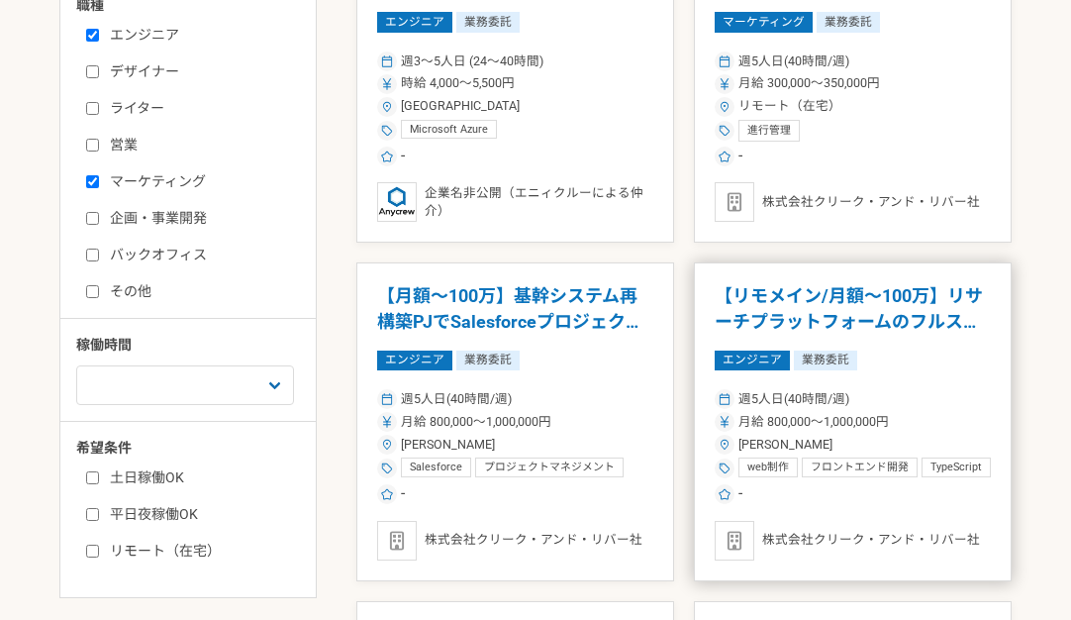
click at [923, 336] on article "【リモメイン/月額～100万】リサーチプラットフォームのフルスタックエンジニア！ エンジニア 業務委託 週5人日(40時間/週) 月給 800,000〜1,0…" at bounding box center [853, 421] width 318 height 318
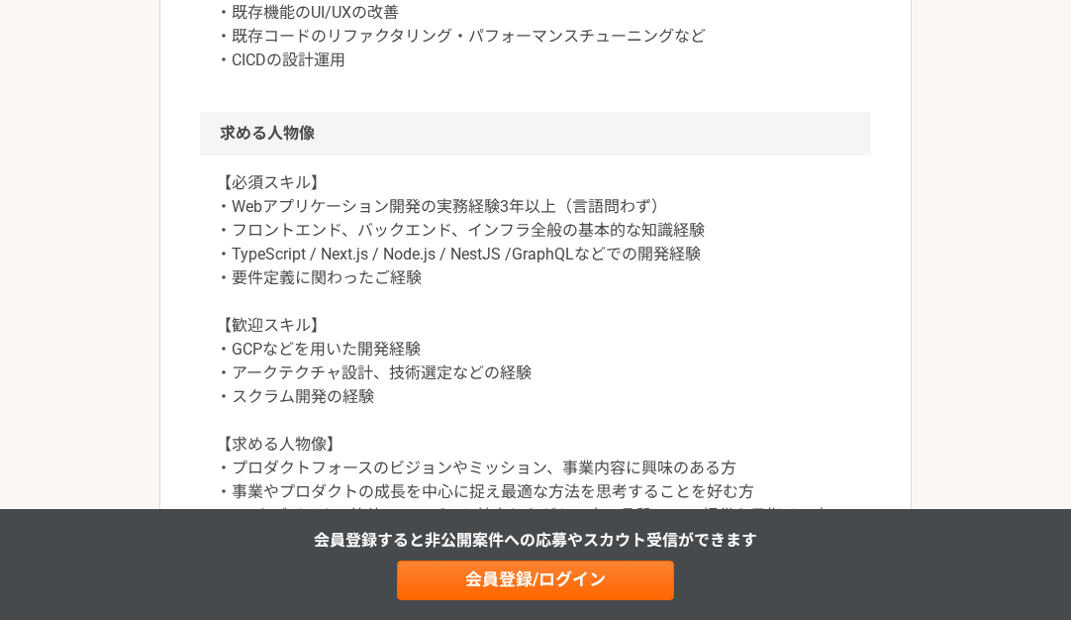
scroll to position [1386, 0]
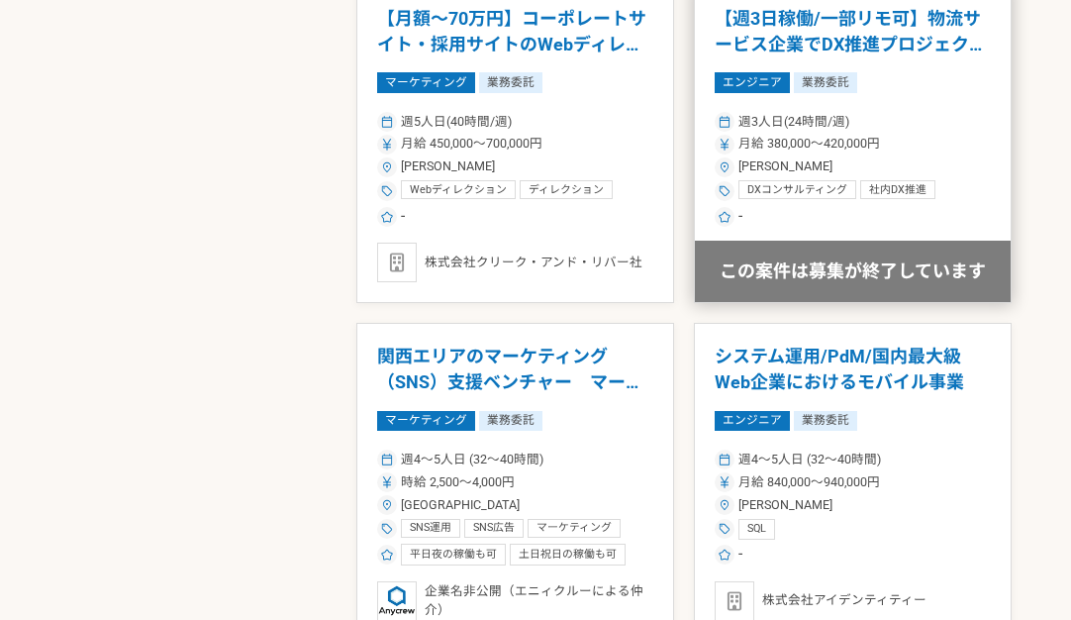
scroll to position [2277, 0]
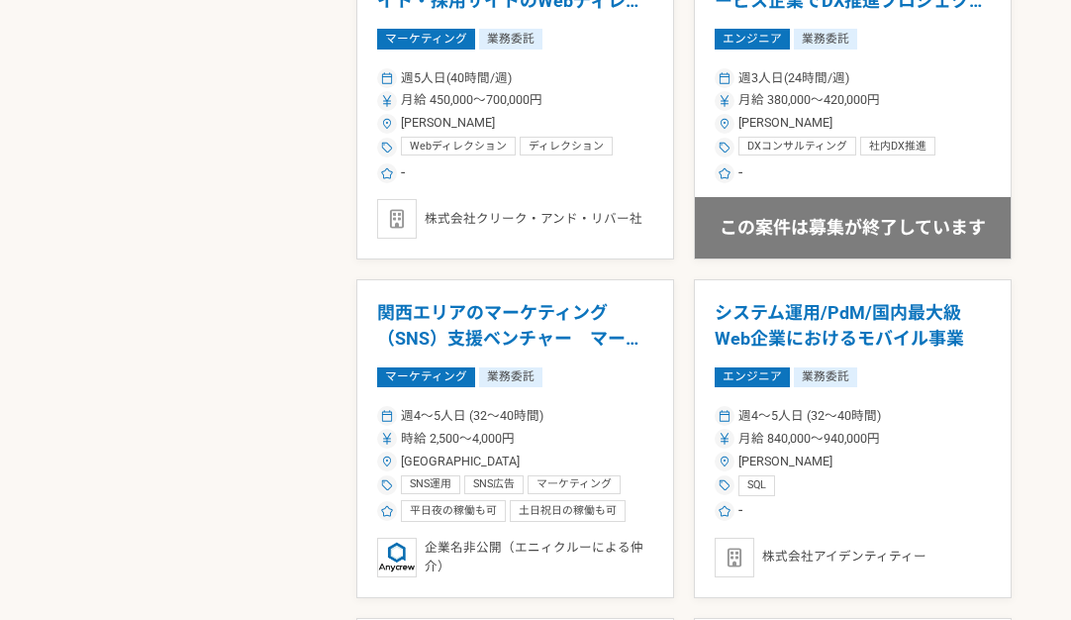
click at [207, 243] on div "募集中の案件のみ表示 職種 エンジニア デザイナー ライター 営業 マーケティング 企画・事業開発 バックオフィス その他 稼働時間 週1人日（8時間）以下 …" at bounding box center [535, 10] width 953 height 3519
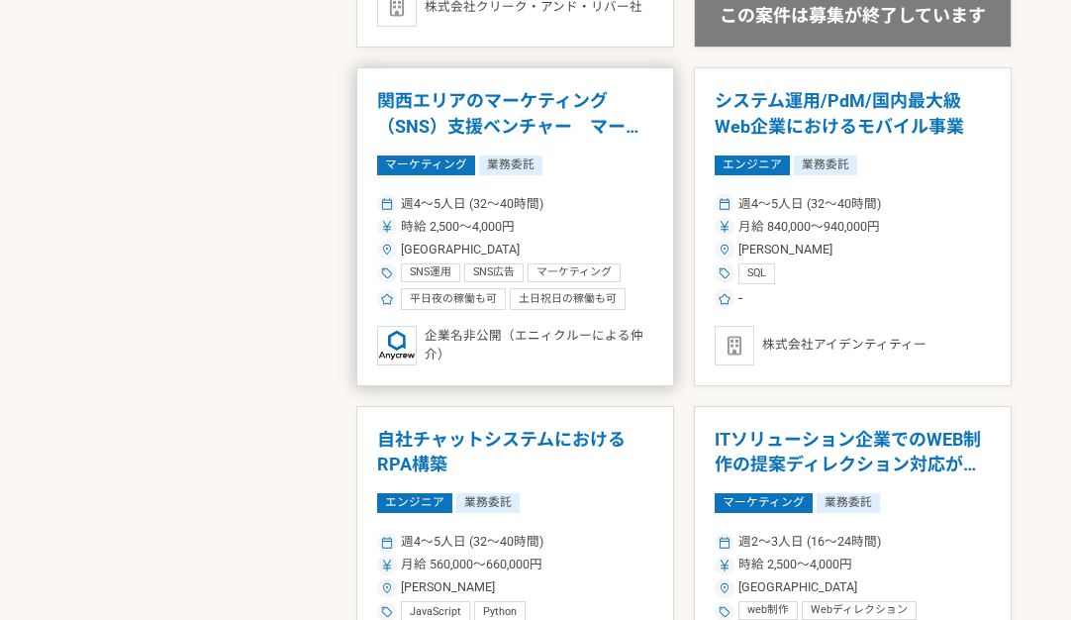
scroll to position [2475, 0]
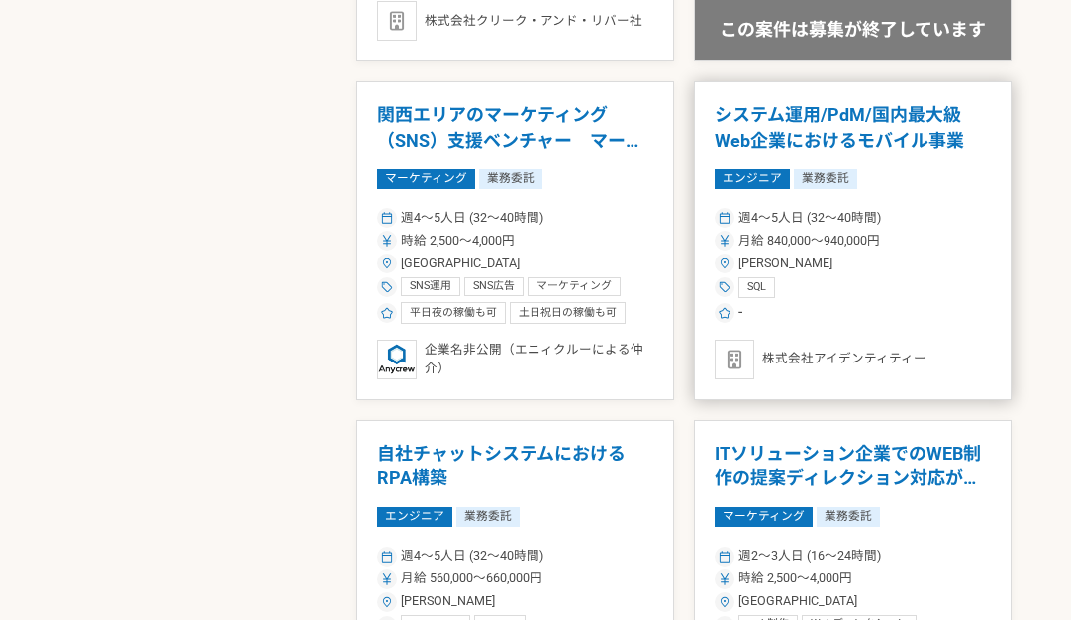
click at [899, 320] on div "-" at bounding box center [853, 313] width 276 height 22
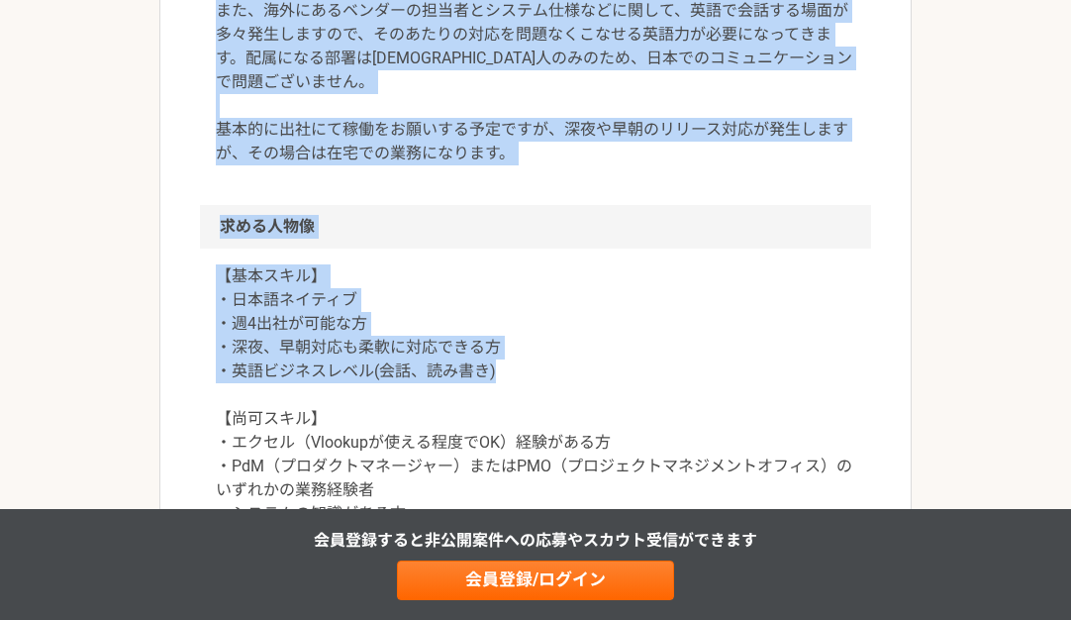
scroll to position [990, 0]
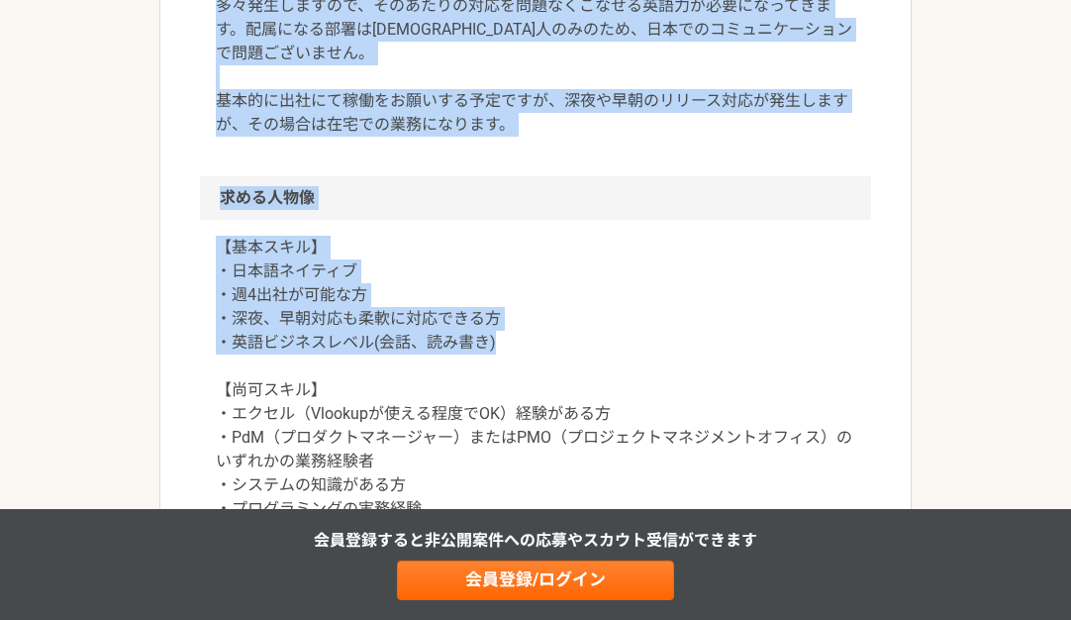
drag, startPoint x: 211, startPoint y: 234, endPoint x: 549, endPoint y: 318, distance: 348.0
click at [551, 348] on article "エンジニア システム運用/PdM/国内最大級Web企業におけるモバイル事業 業務委託 株式会社アイデンティティー 募集職種 エンジニア 希望単価 月給 840…" at bounding box center [535, 153] width 753 height 2006
click at [549, 310] on p "【基本スキル】 ・日本語ネイティブ ・週4出社が可能な方 ・深夜、早朝対応も柔軟に対応できる方 ・英語ビジネスレベル(会話、読み書き) 【尚可スキル】 ・エク…" at bounding box center [536, 390] width 640 height 309
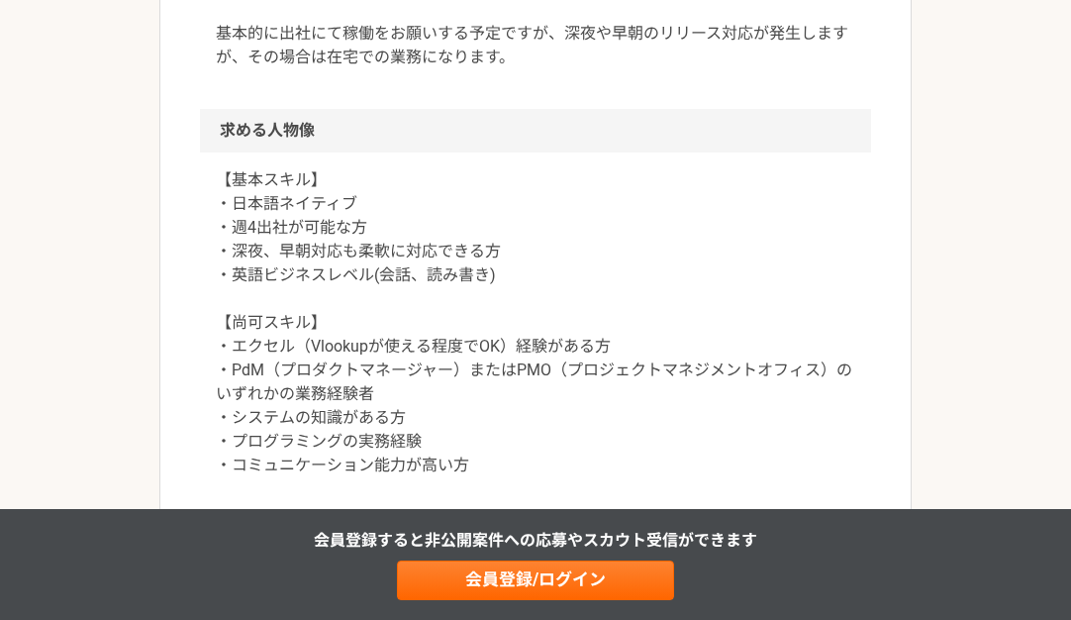
scroll to position [1089, 0]
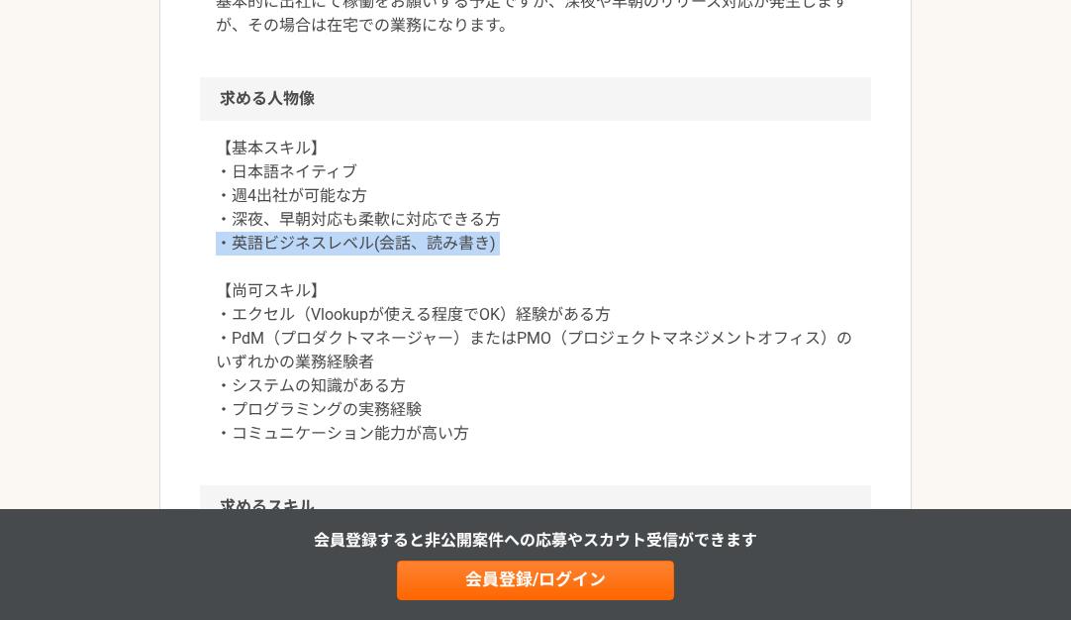
drag, startPoint x: 213, startPoint y: 239, endPoint x: 547, endPoint y: 267, distance: 334.9
click at [547, 267] on div "【基本スキル】 ・日本語ネイティブ ・週4出社が可能な方 ・深夜、早朝対応も柔軟に対応できる方 ・英語ビジネスレベル(会話、読み書き) 【尚可スキル】 ・エク…" at bounding box center [535, 303] width 671 height 364
click at [378, 278] on p "【基本スキル】 ・日本語ネイティブ ・週4出社が可能な方 ・深夜、早朝対応も柔軟に対応できる方 ・英語ビジネスレベル(会話、読み書き) 【尚可スキル】 ・エク…" at bounding box center [536, 291] width 640 height 309
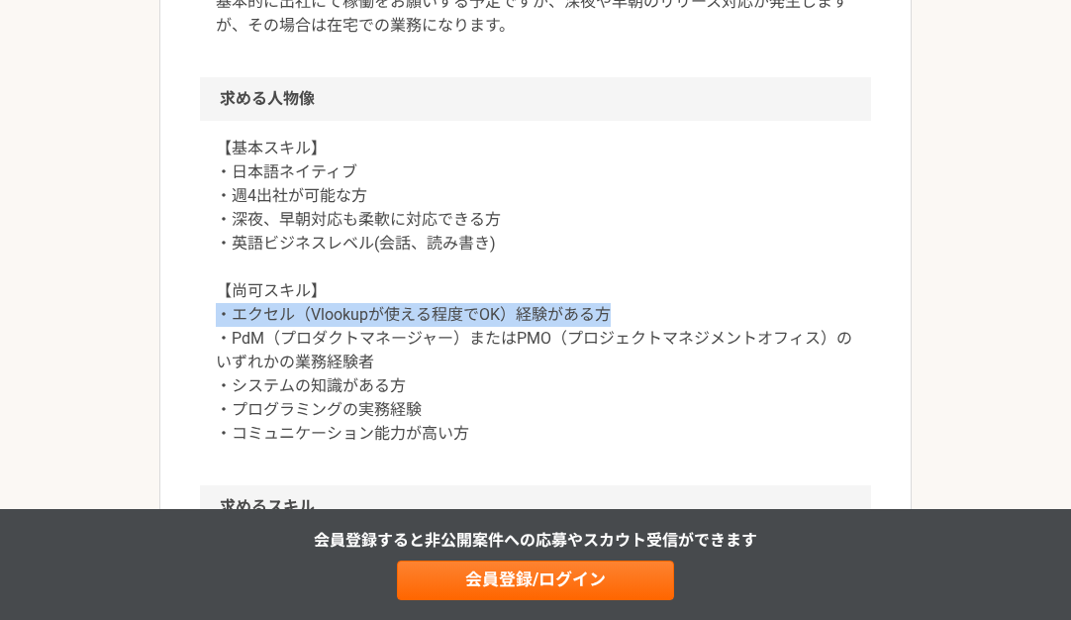
drag, startPoint x: 210, startPoint y: 312, endPoint x: 608, endPoint y: 312, distance: 398.0
click at [624, 319] on div "【基本スキル】 ・日本語ネイティブ ・週4出社が可能な方 ・深夜、早朝対応も柔軟に対応できる方 ・英語ビジネスレベル(会話、読み書き) 【尚可スキル】 ・エク…" at bounding box center [535, 303] width 671 height 364
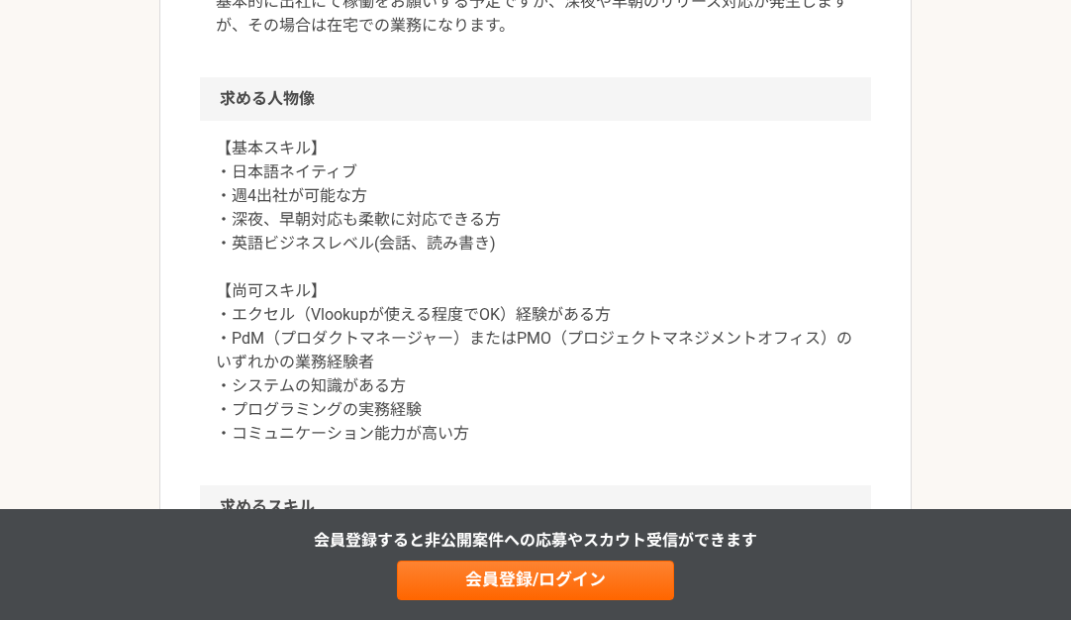
click at [575, 295] on p "【基本スキル】 ・日本語ネイティブ ・週4出社が可能な方 ・深夜、早朝対応も柔軟に対応できる方 ・英語ビジネスレベル(会話、読み書き) 【尚可スキル】 ・エク…" at bounding box center [536, 291] width 640 height 309
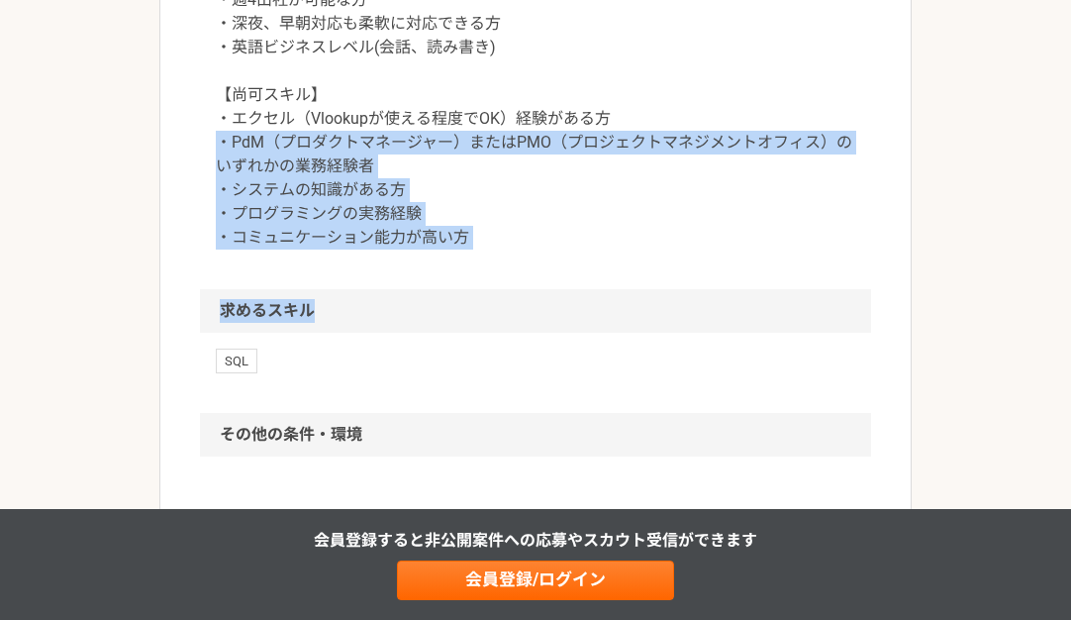
scroll to position [1287, 0]
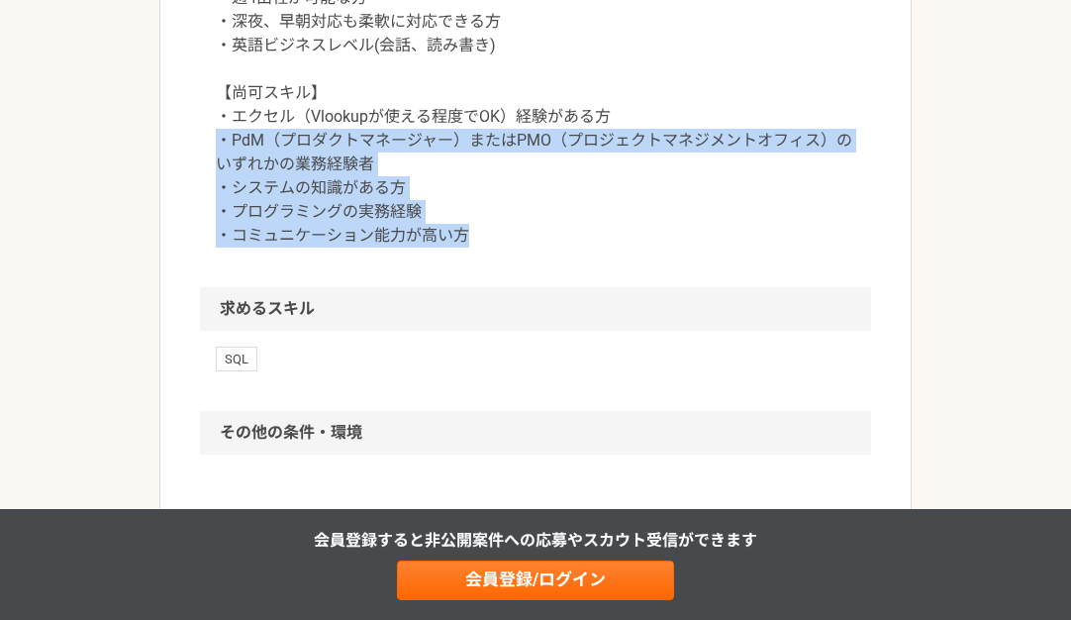
drag, startPoint x: 218, startPoint y: 247, endPoint x: 588, endPoint y: 252, distance: 370.4
click at [588, 252] on div "【基本スキル】 ・日本語ネイティブ ・週4出社が可能な方 ・深夜、早朝対応も柔軟に対応できる方 ・英語ビジネスレベル(会話、読み書き) 【尚可スキル】 ・エク…" at bounding box center [535, 105] width 671 height 364
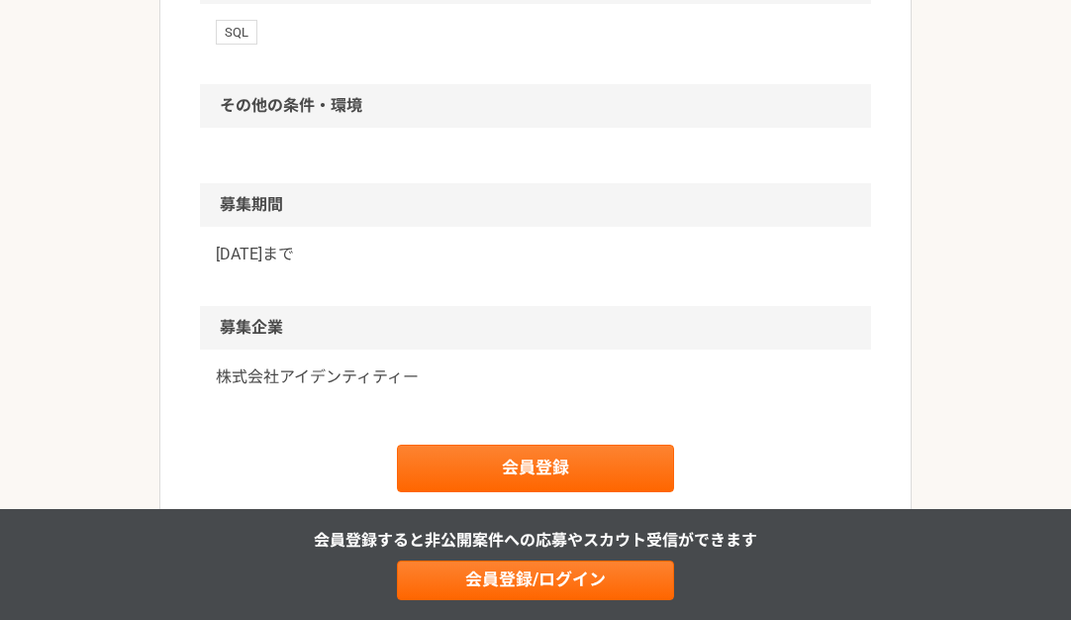
scroll to position [1584, 0]
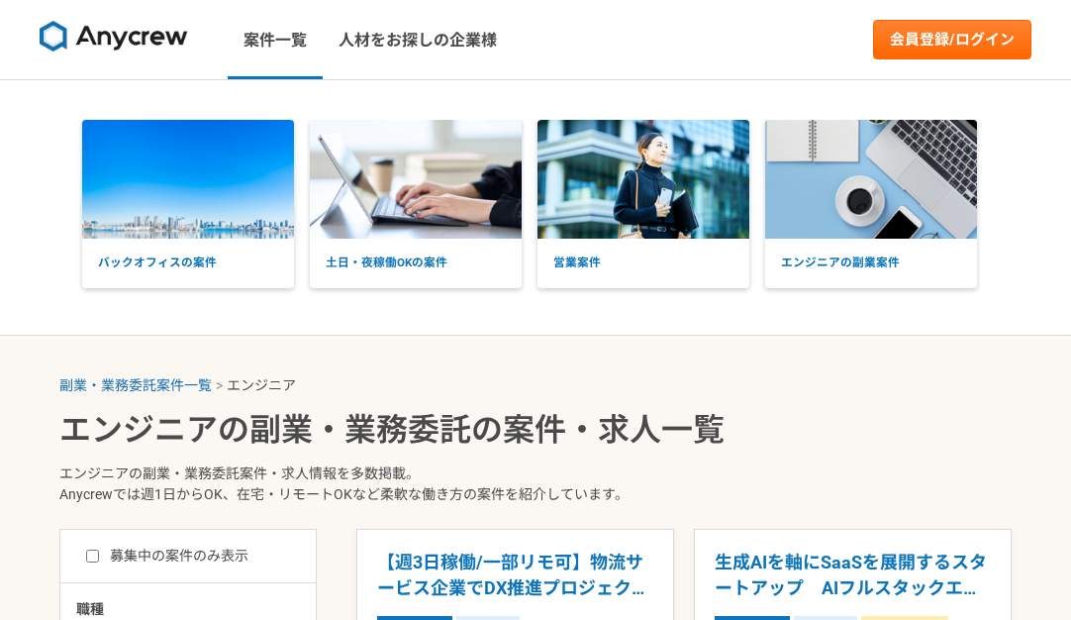
select select "3"
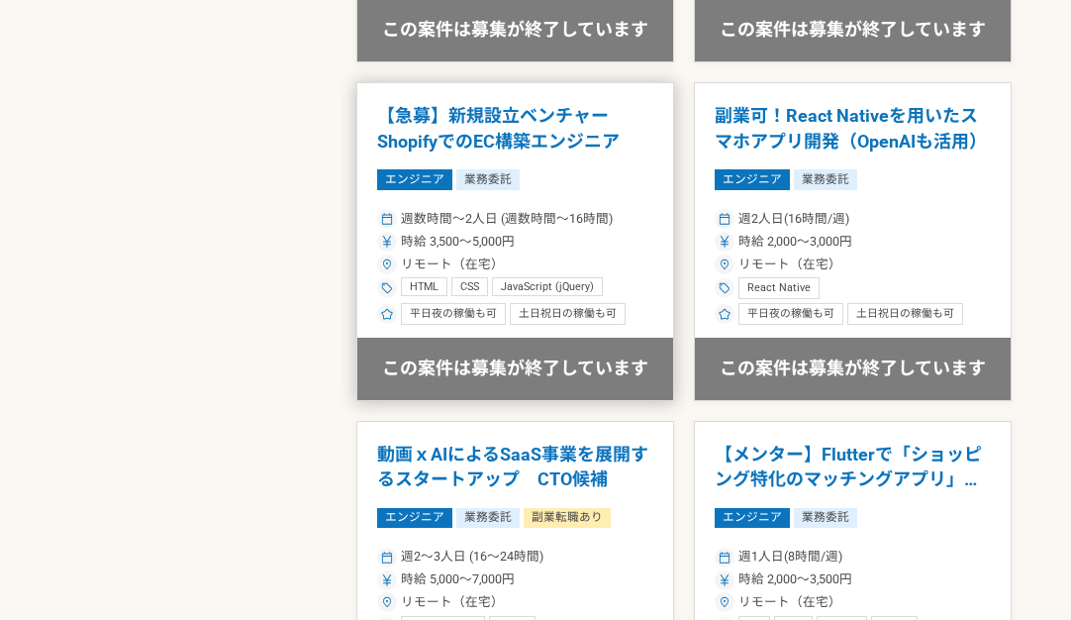
scroll to position [3168, 0]
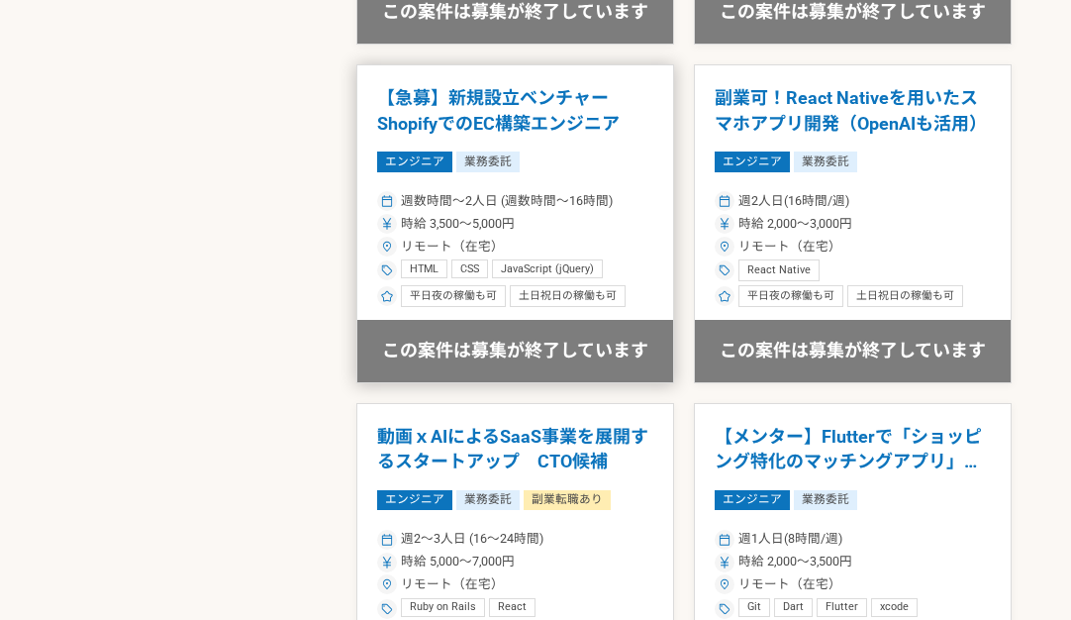
click at [626, 211] on div "週数時間〜2人日 (週数時間〜16時間)" at bounding box center [515, 201] width 276 height 19
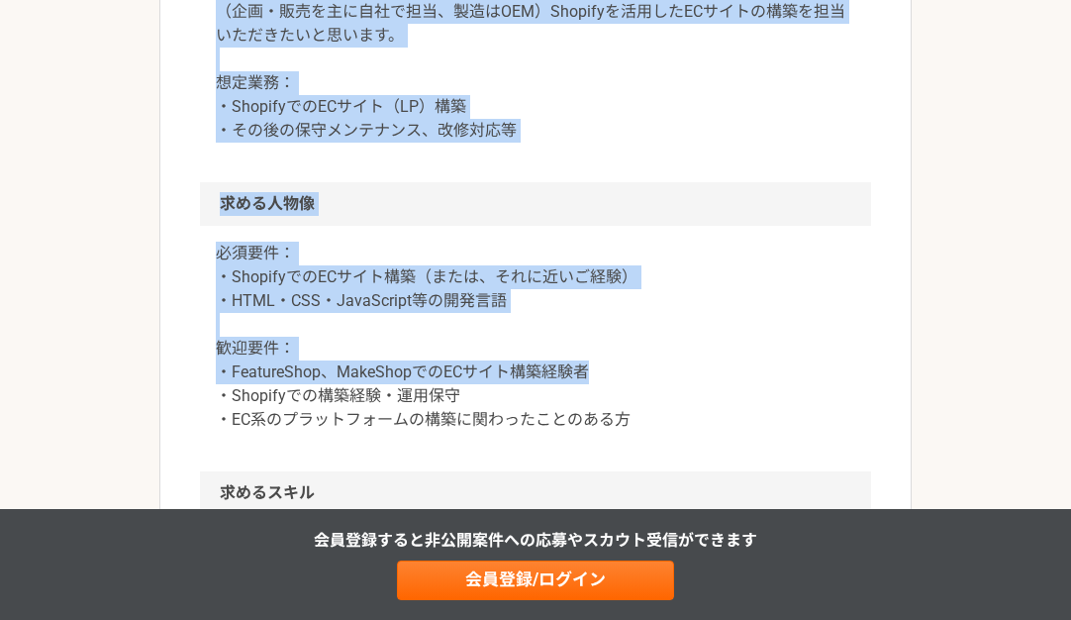
scroll to position [1188, 0]
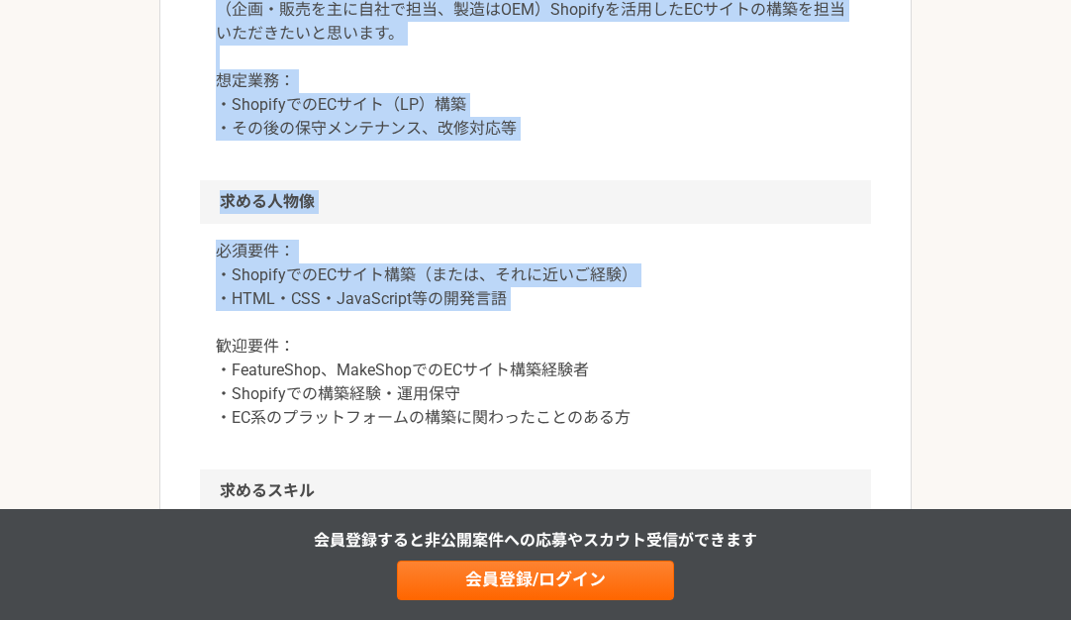
drag, startPoint x: 218, startPoint y: 250, endPoint x: 754, endPoint y: 316, distance: 539.8
click at [754, 316] on article "エンジニア 【急募】新規設立ベンチャー　ShopifyでのEC構築エンジニア 業務委託 平日夜の稼働も可 土日祝日の稼働も可 企業名非公開（エニィクルーによる…" at bounding box center [535, 110] width 753 height 2196
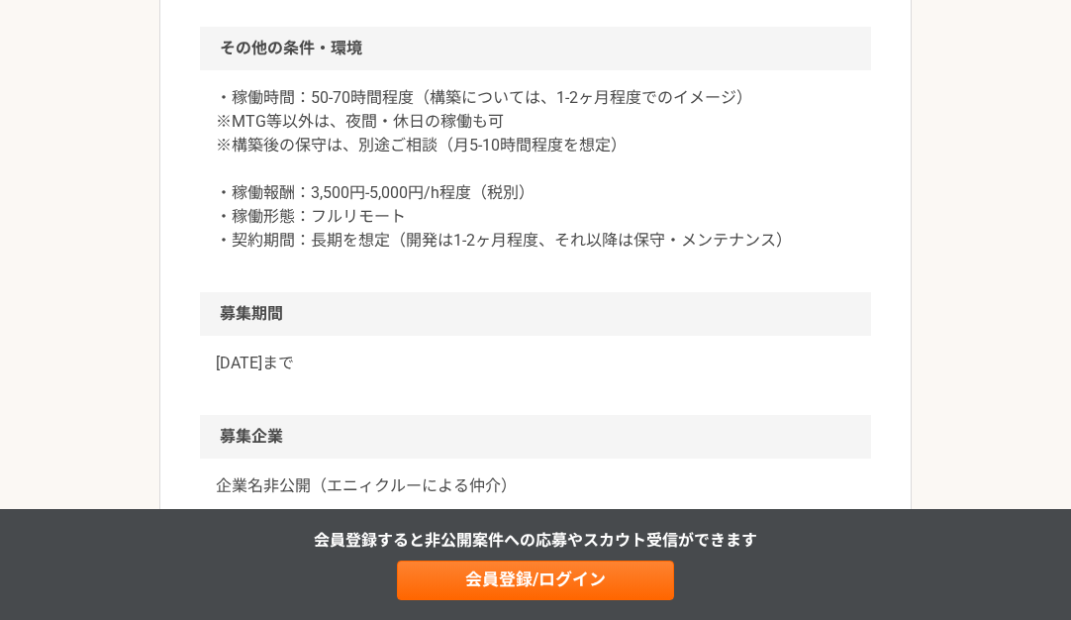
scroll to position [1782, 0]
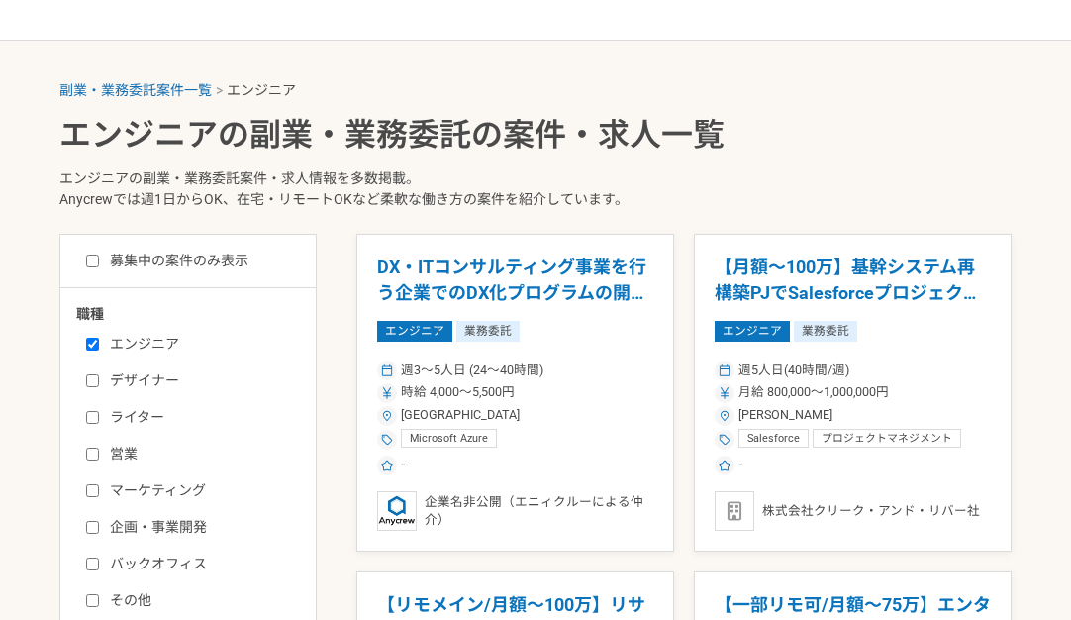
scroll to position [297, 0]
